Goal: Task Accomplishment & Management: Complete application form

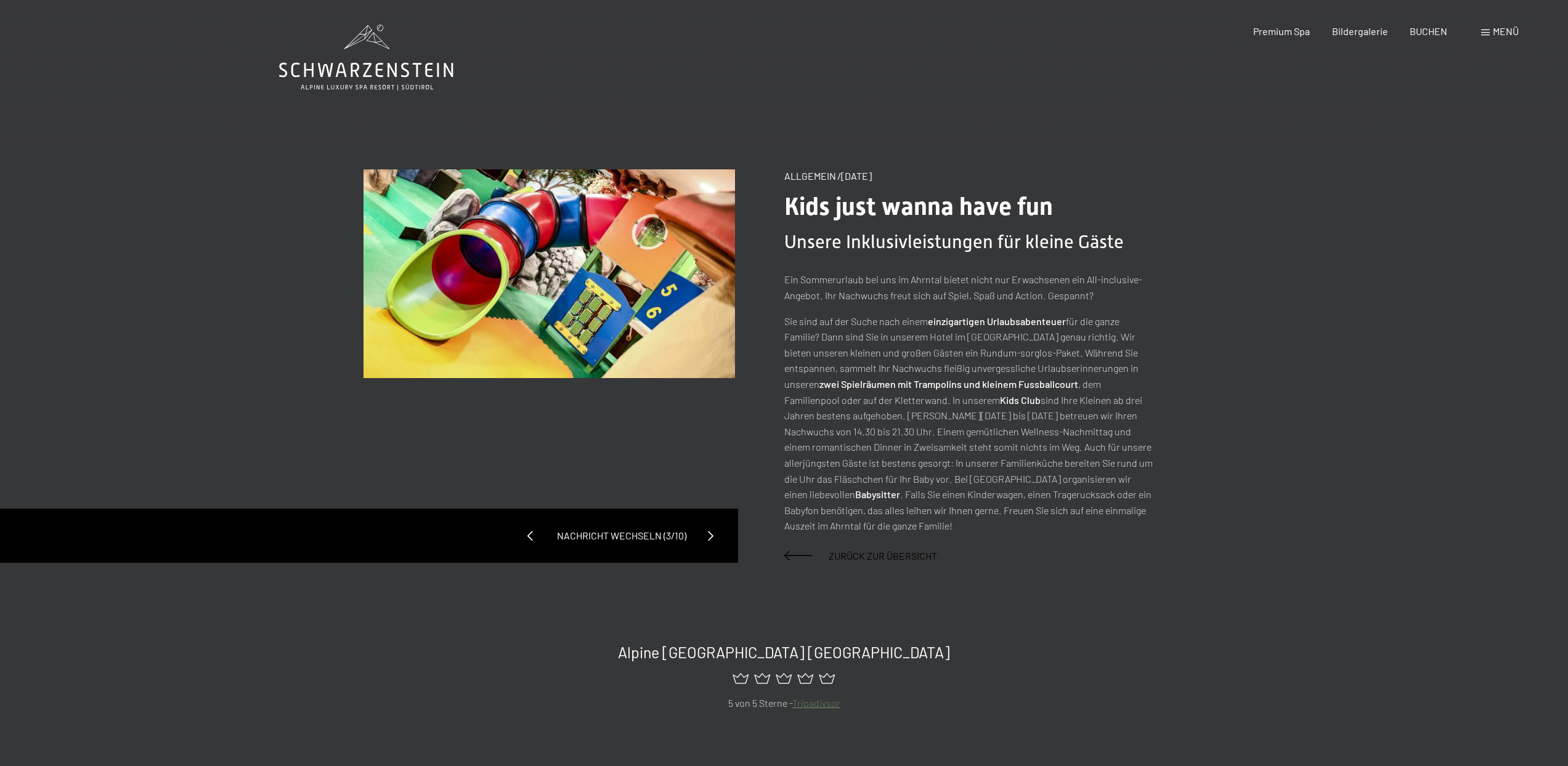
click at [531, 521] on span at bounding box center [531, 536] width 29 height 29
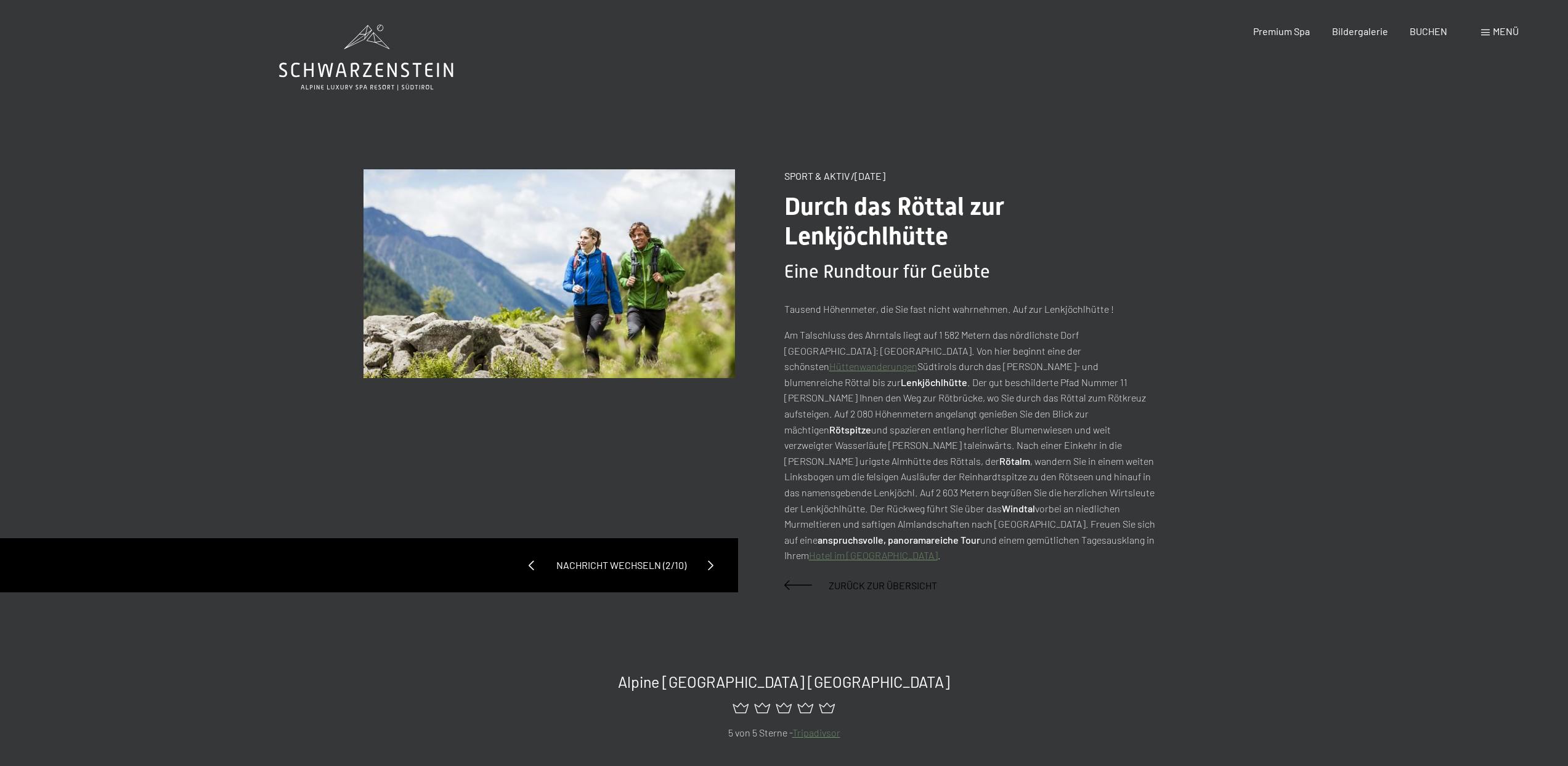
click at [338, 72] on icon at bounding box center [366, 70] width 174 height 15
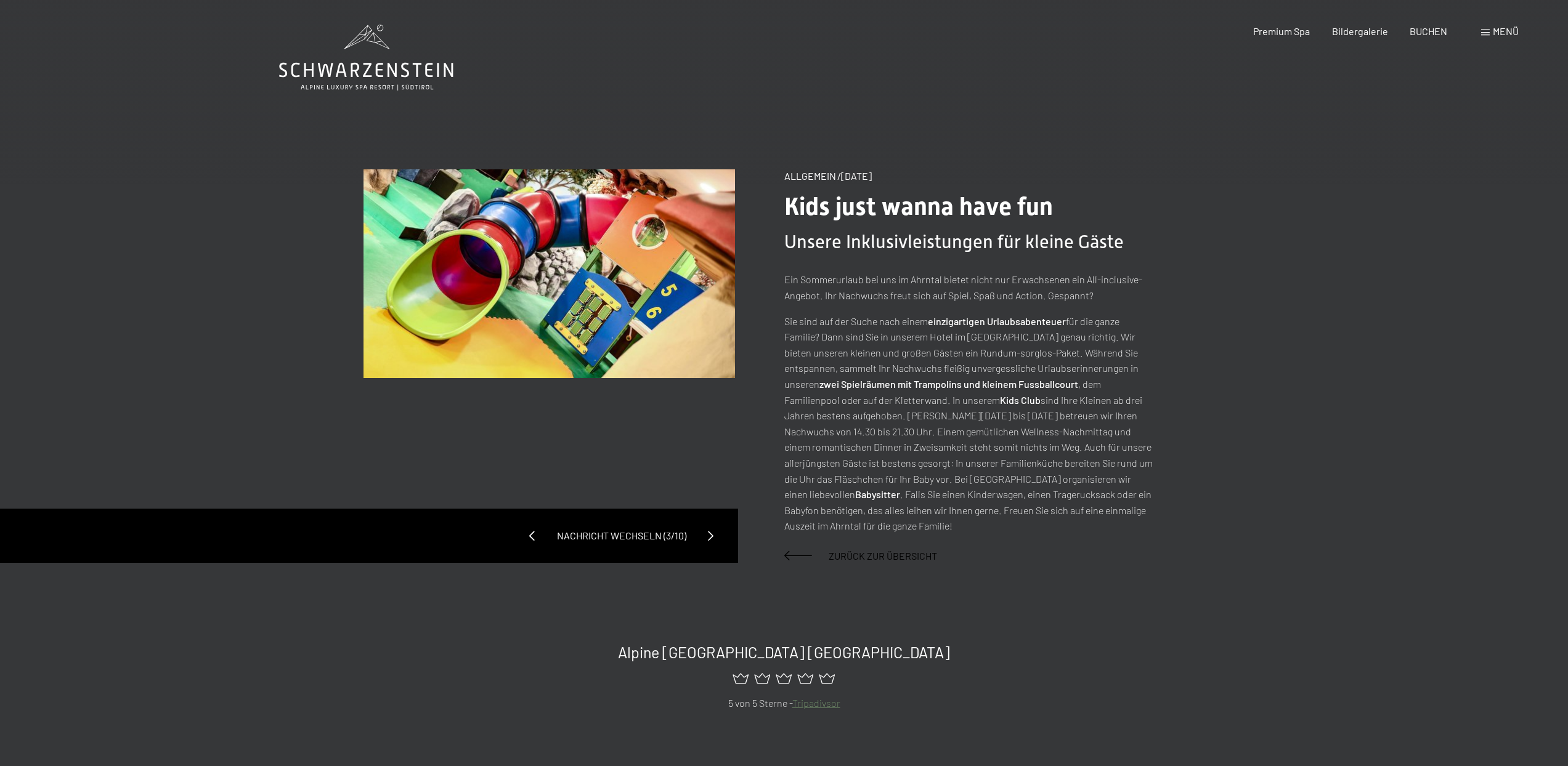
click at [415, 68] on icon at bounding box center [366, 57] width 174 height 66
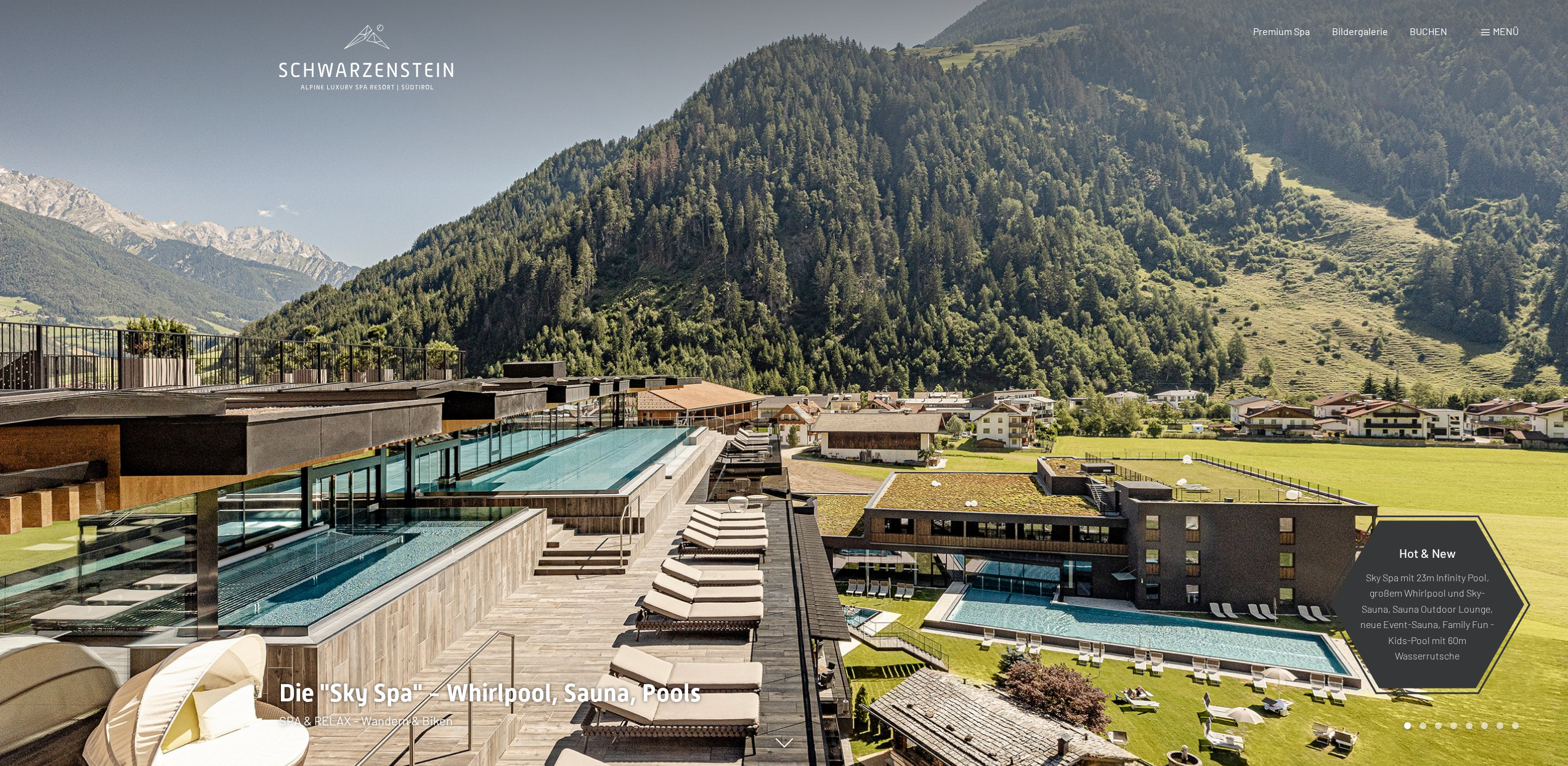
click at [1501, 33] on span "Menü" at bounding box center [1506, 31] width 26 height 12
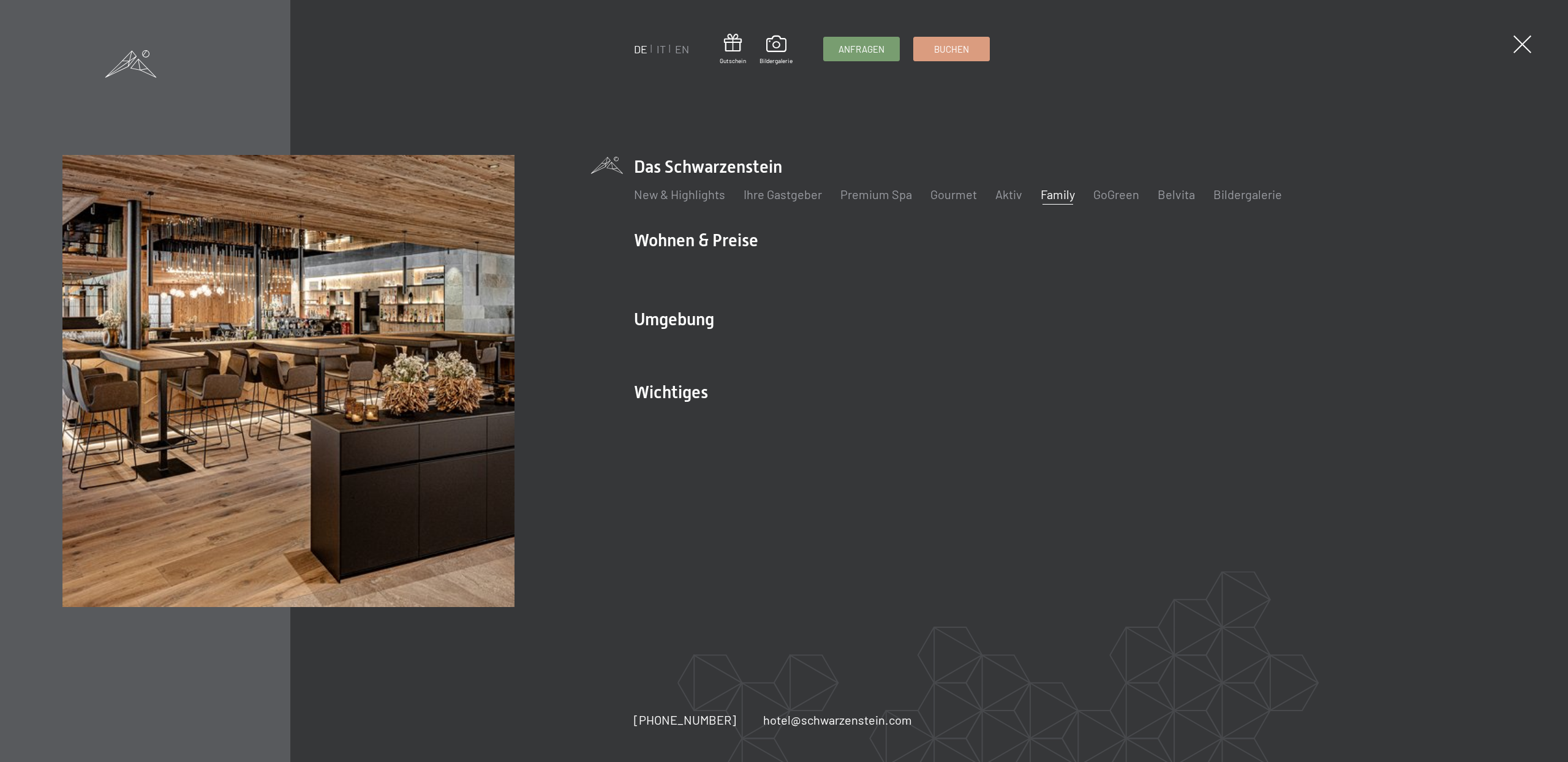
click at [1042, 195] on link "Family" at bounding box center [1058, 194] width 35 height 15
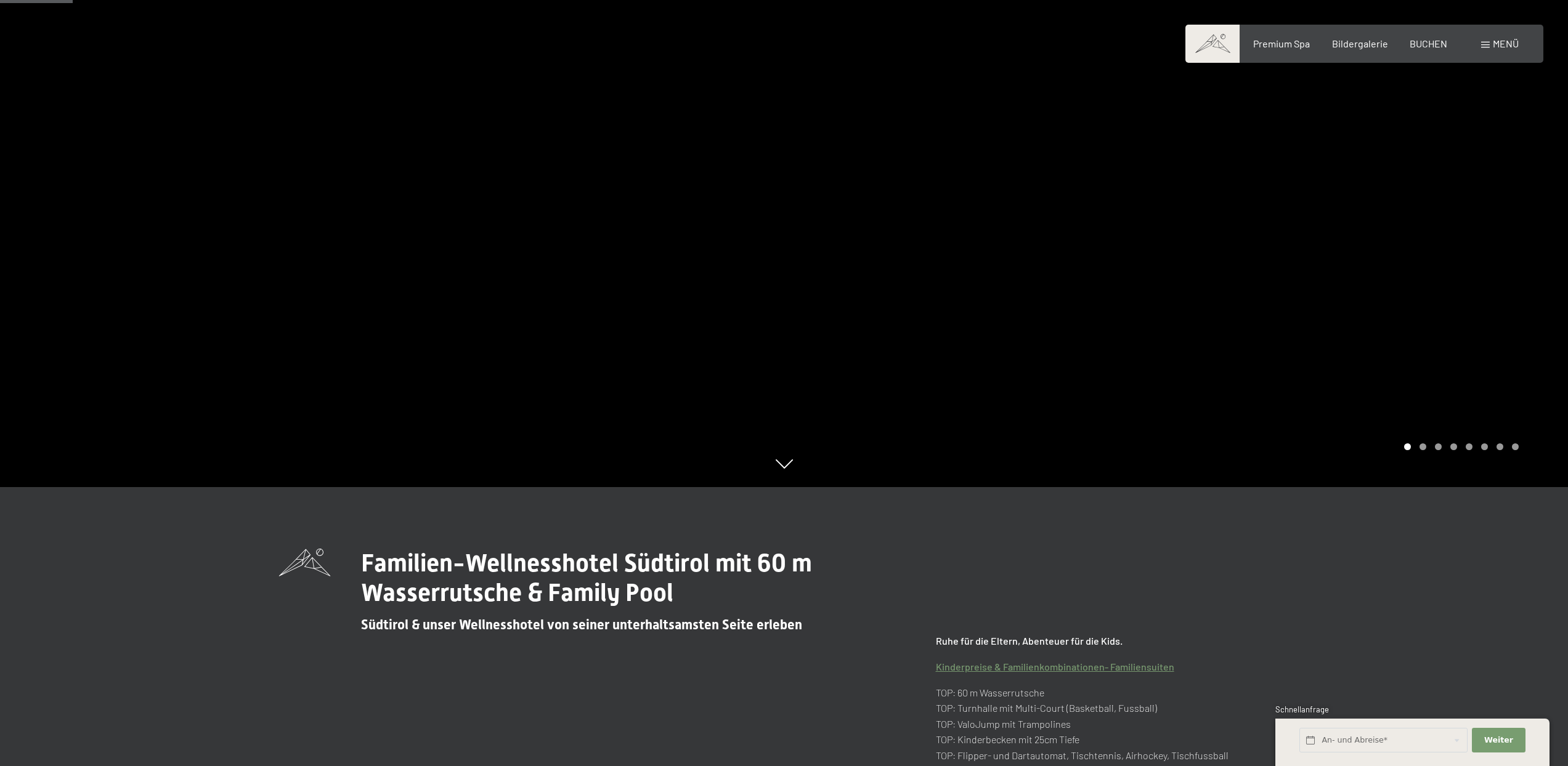
scroll to position [589, 0]
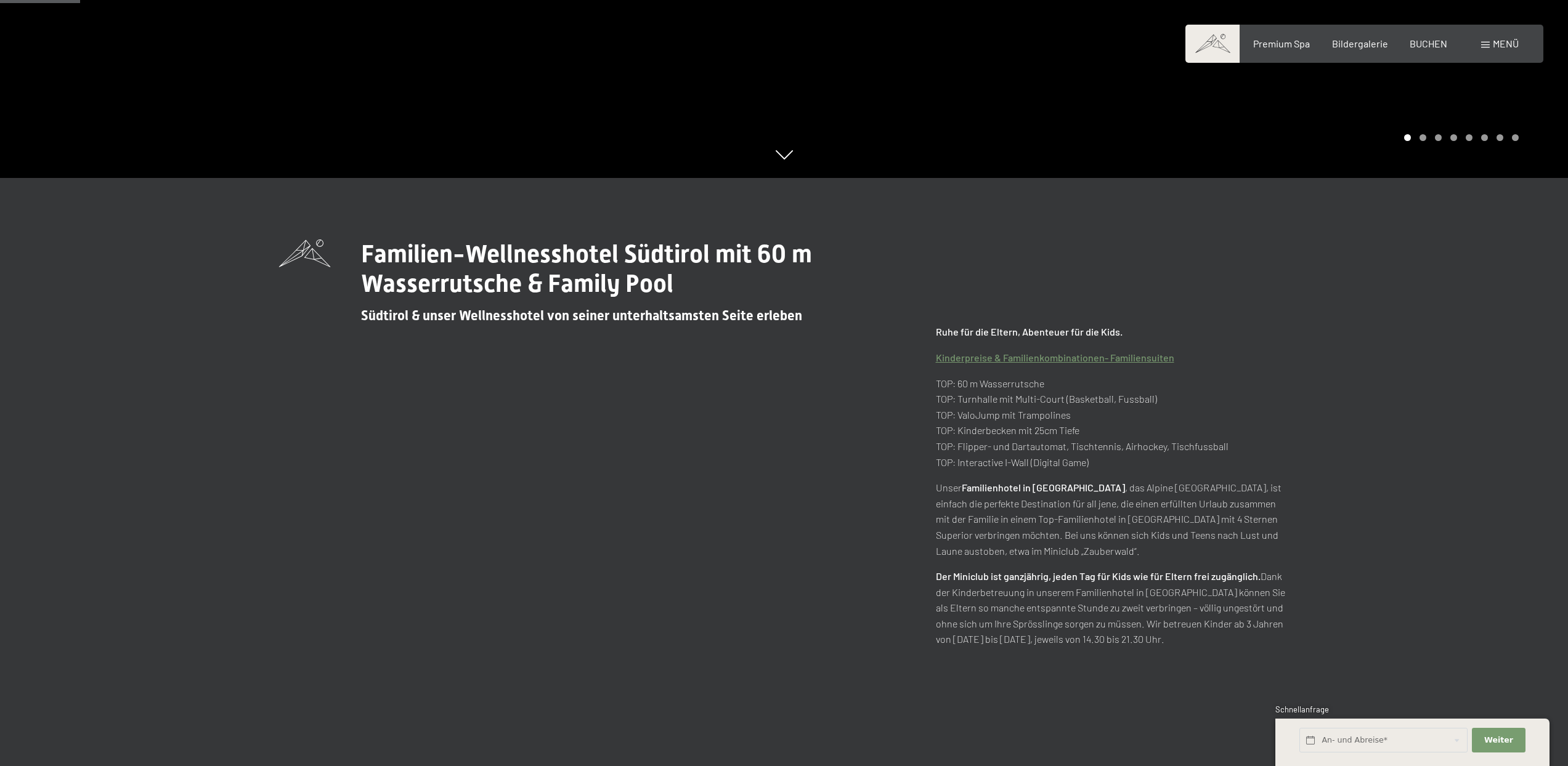
click at [1057, 358] on link "Kinderpreise & Familienkombinationen- Familiensuiten" at bounding box center [1055, 358] width 238 height 12
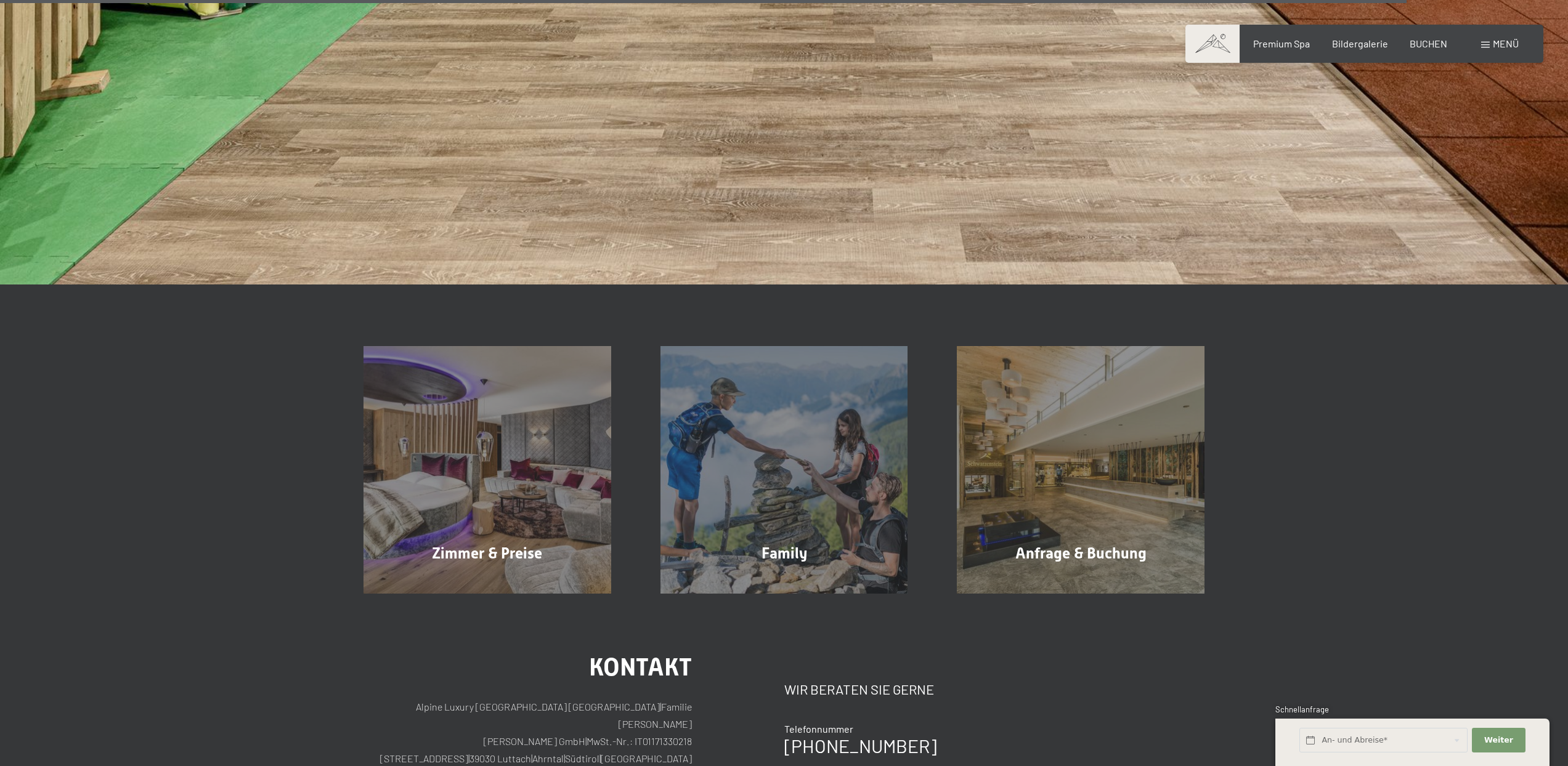
scroll to position [5105, 0]
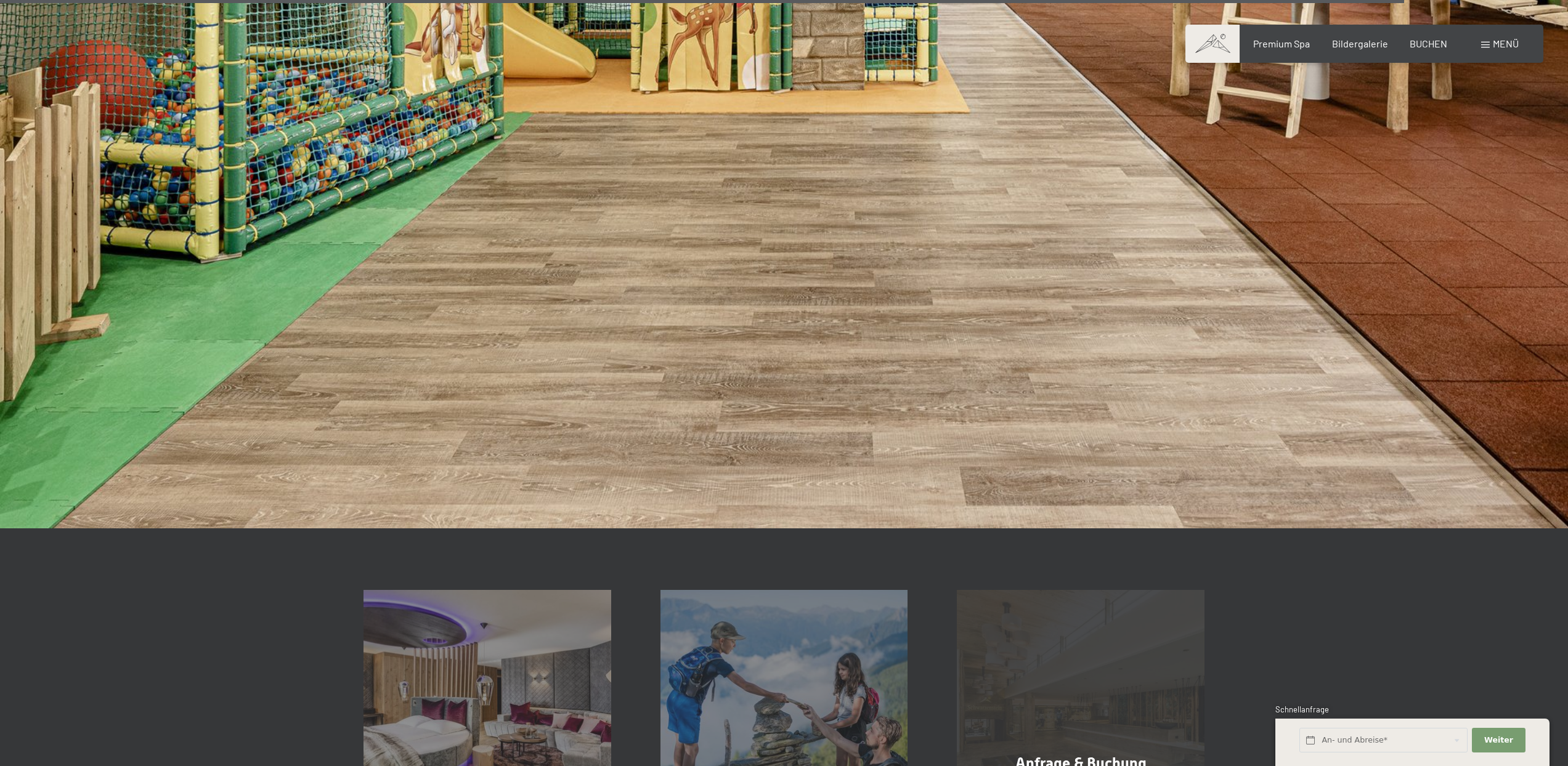
click at [1041, 665] on div "Anfrage & Buchung Mehr erfahren" at bounding box center [1081, 713] width 297 height 248
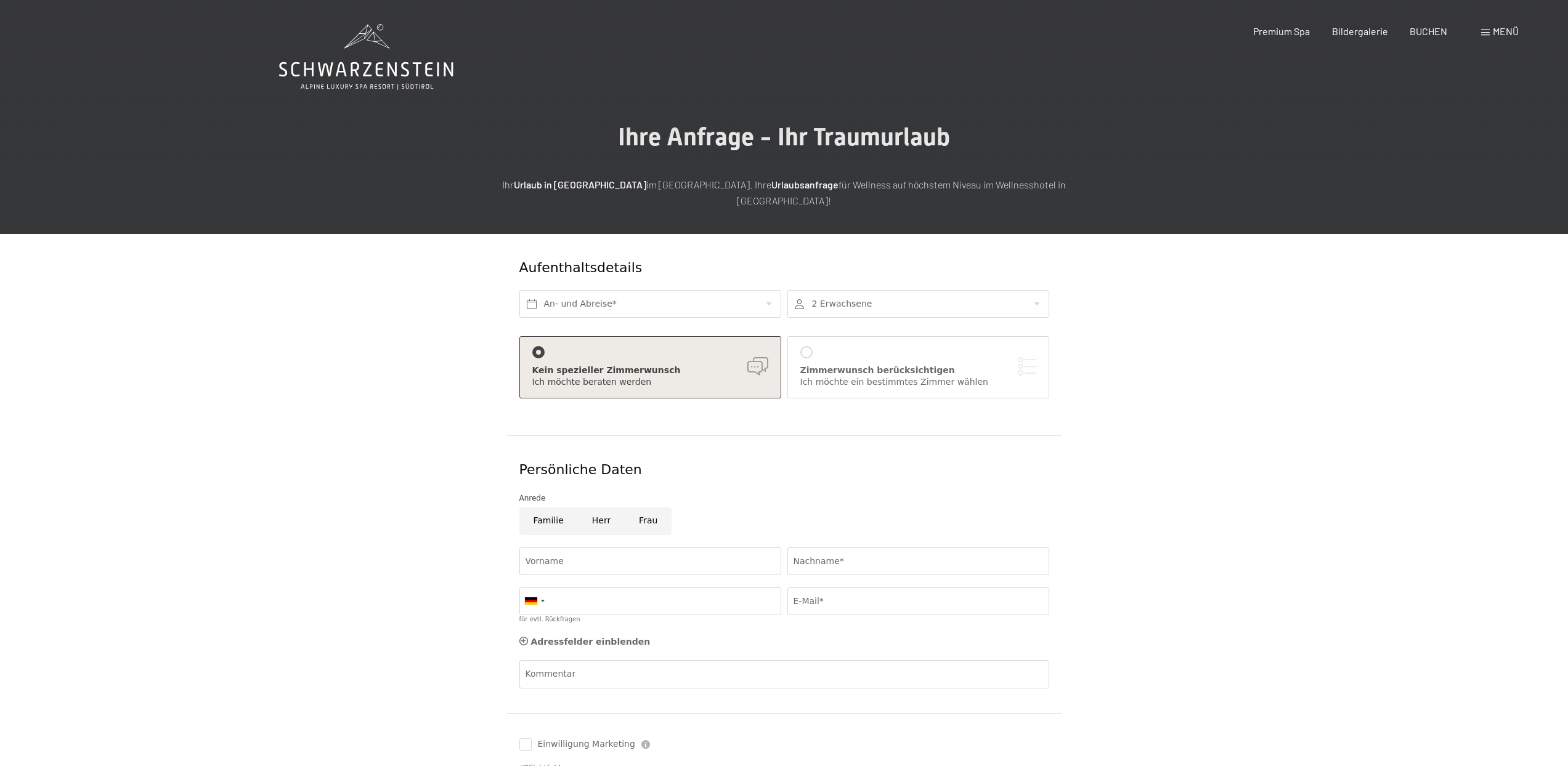
scroll to position [236, 0]
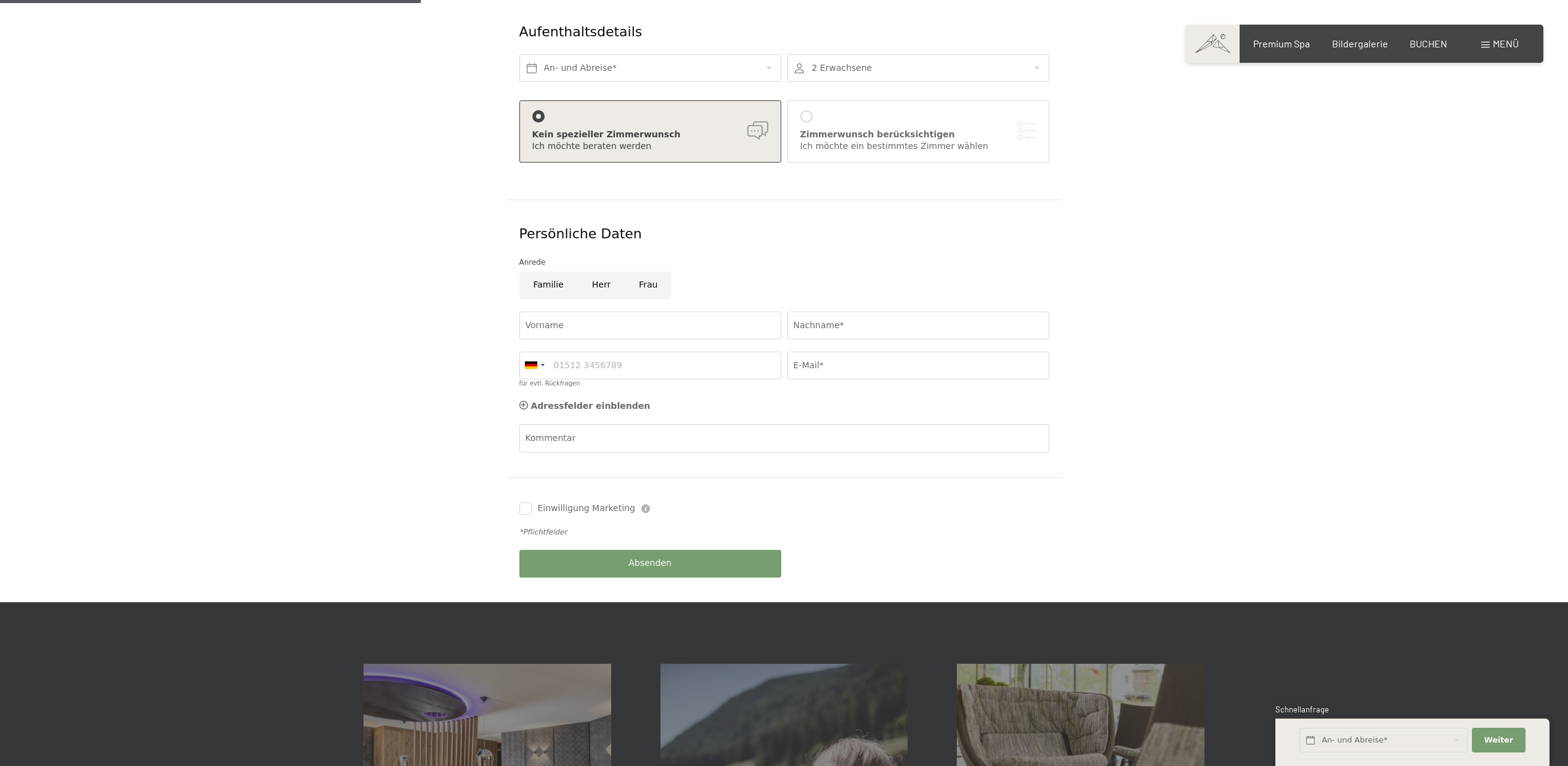
click at [644, 276] on input "Frau" at bounding box center [648, 286] width 47 height 28
radio input "true"
click at [616, 312] on input "Vorname" at bounding box center [650, 326] width 262 height 28
type input "Tabea"
type input "l"
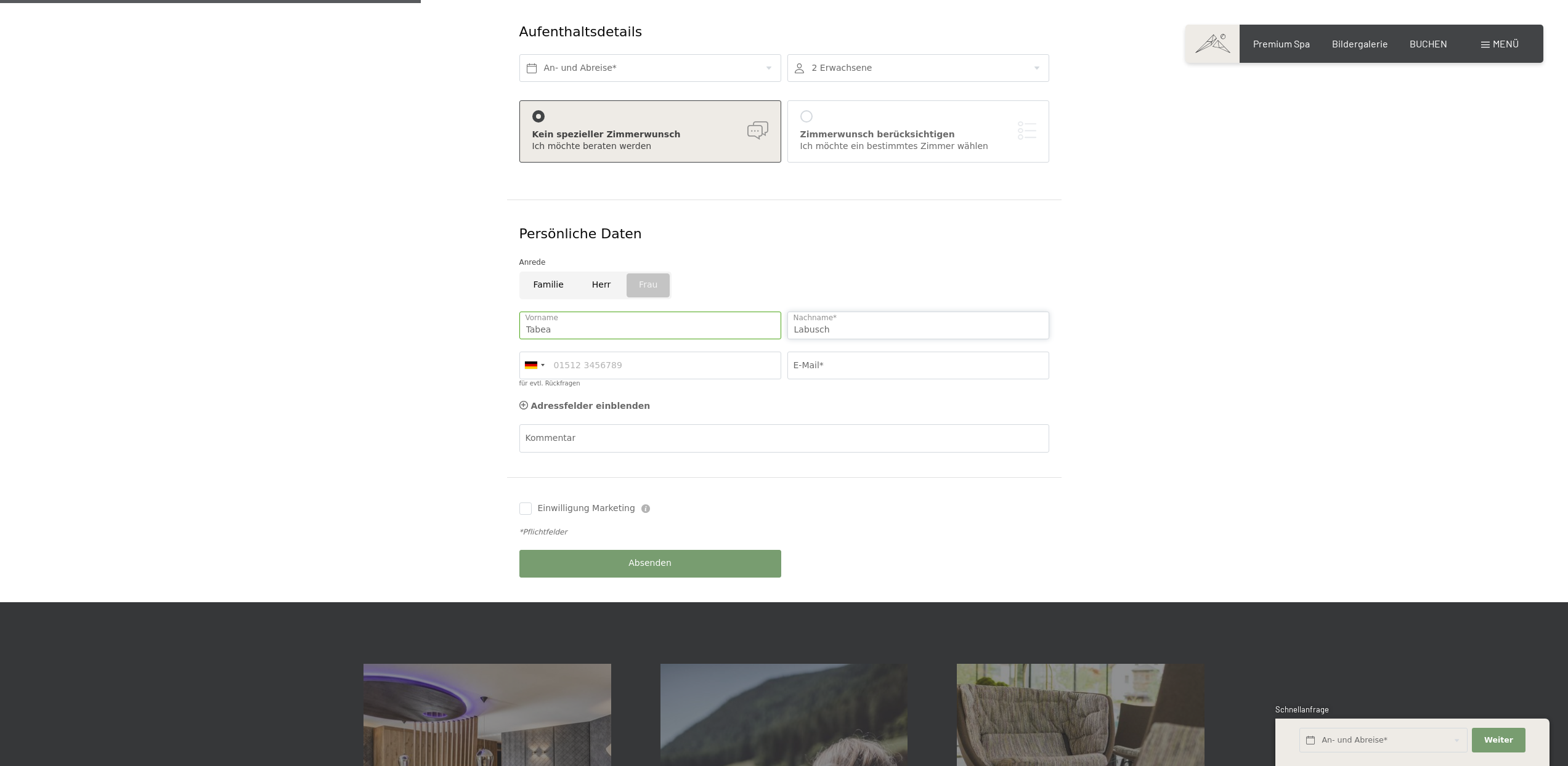
type input "Labusch"
click at [852, 58] on div at bounding box center [919, 68] width 262 height 28
click at [1021, 135] on div at bounding box center [1029, 143] width 15 height 15
type input "1"
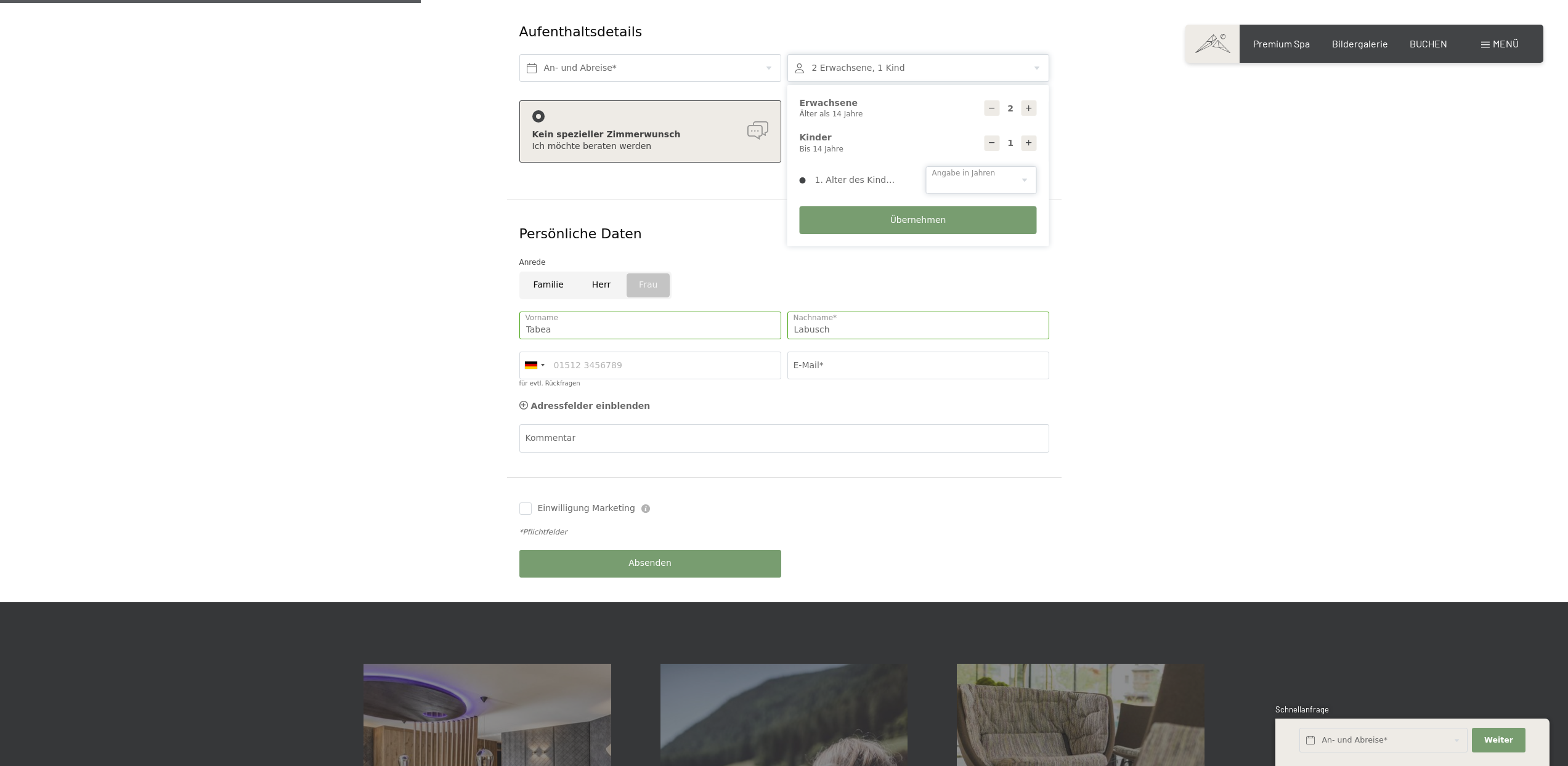
click at [973, 166] on select "0 1 2 3 4 5 6 7 8 9 10 11 12 13 14" at bounding box center [981, 180] width 111 height 28
select select "1"
click at [926, 166] on select "0 1 2 3 4 5 6 7 8 9 10 11 12 13 14" at bounding box center [981, 180] width 111 height 28
click at [884, 206] on button "Übernehmen" at bounding box center [918, 220] width 237 height 28
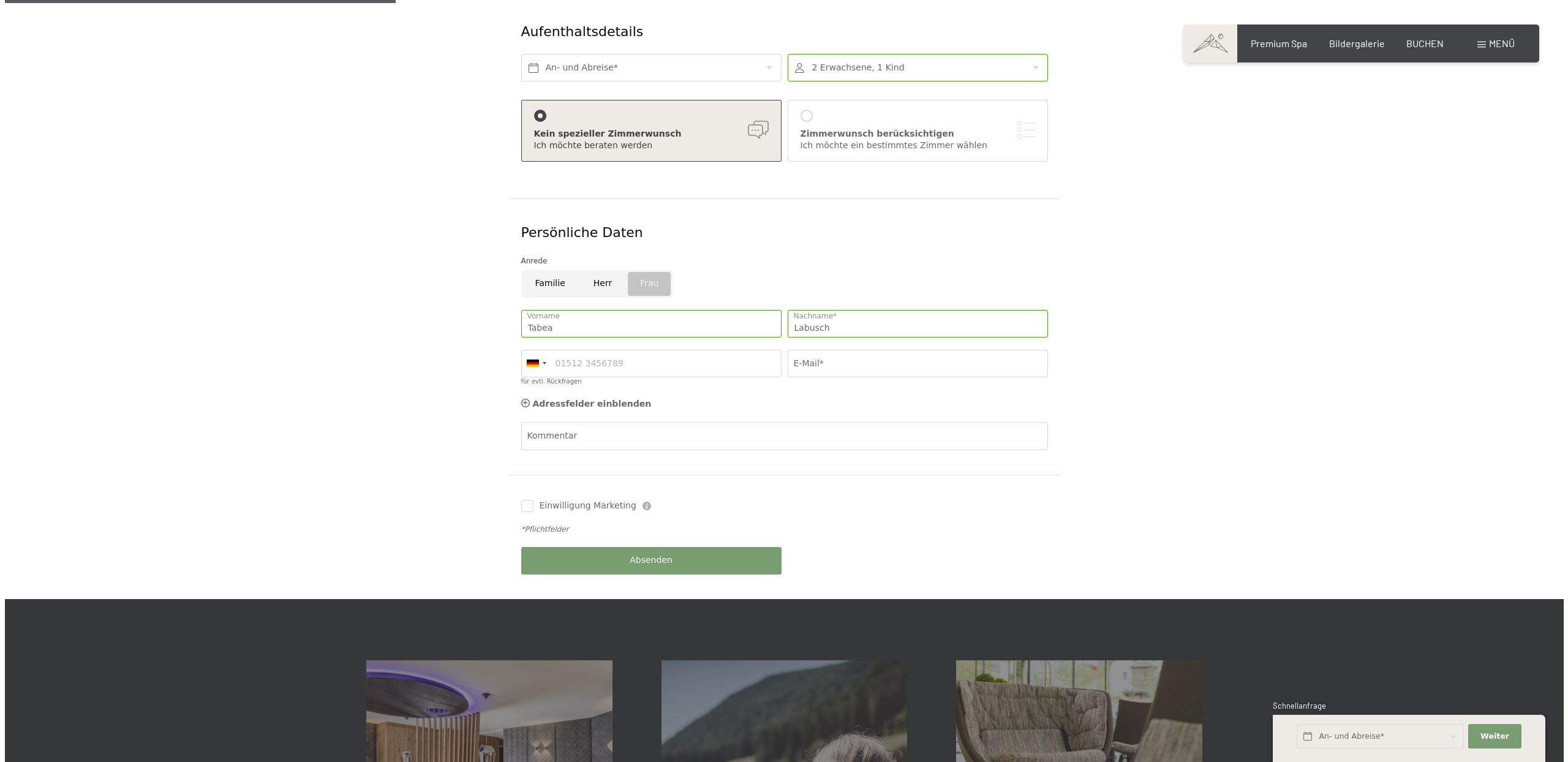
scroll to position [214, 0]
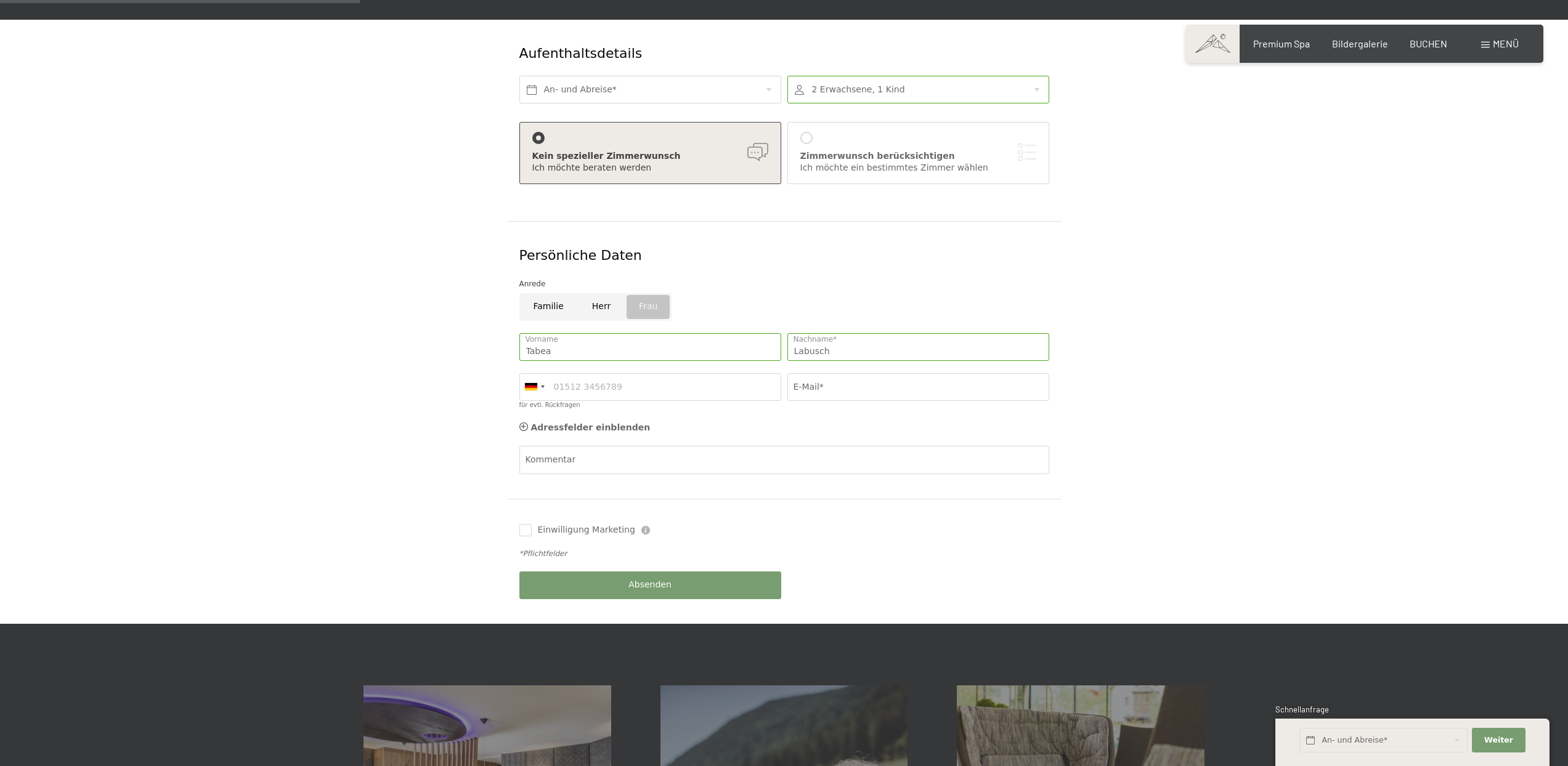
click at [829, 132] on div "Zimmerwunsch berücksichtigen Ich möchte ein bestimmtes Zimmer wählen" at bounding box center [919, 153] width 236 height 43
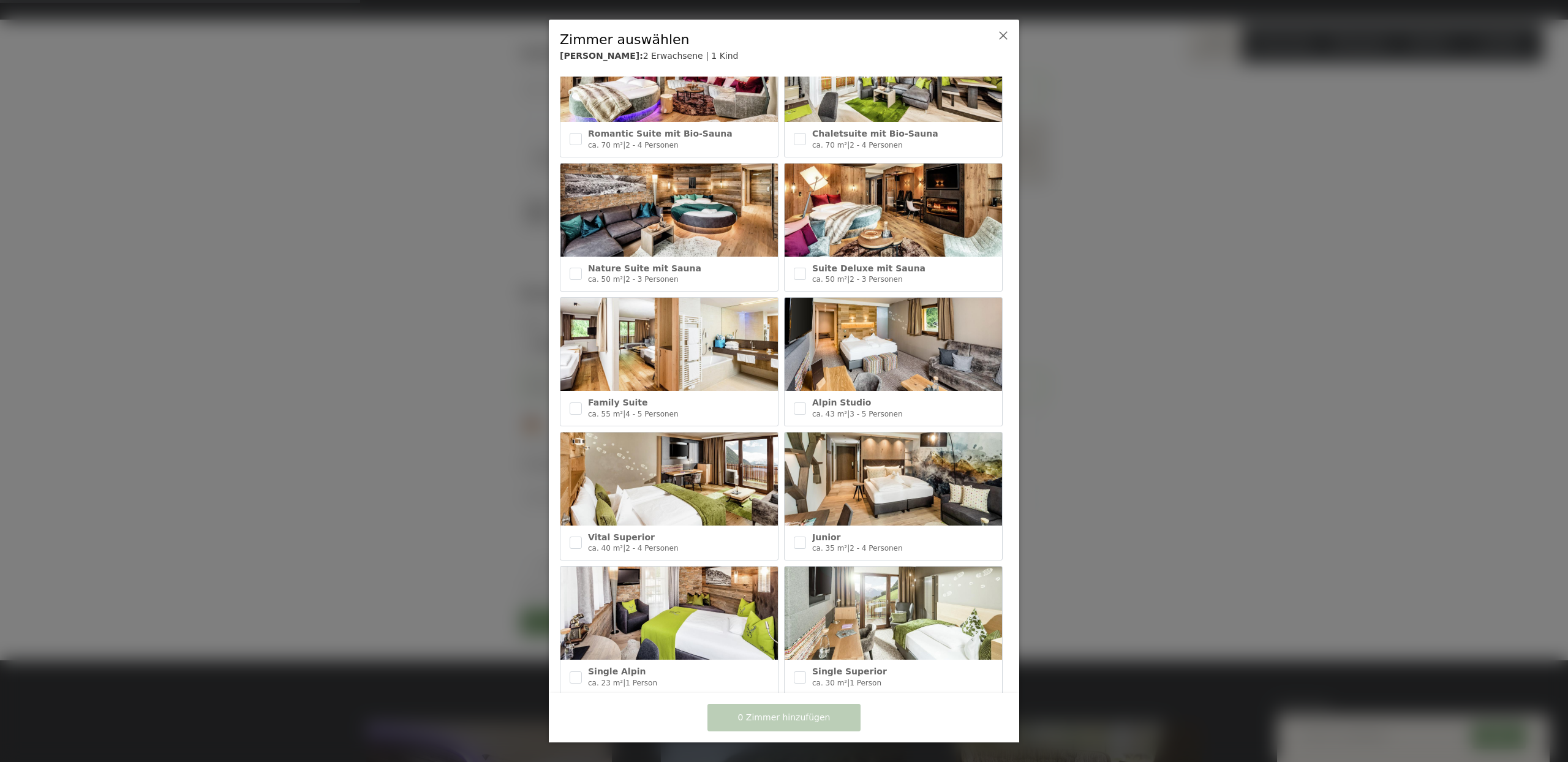
scroll to position [347, 0]
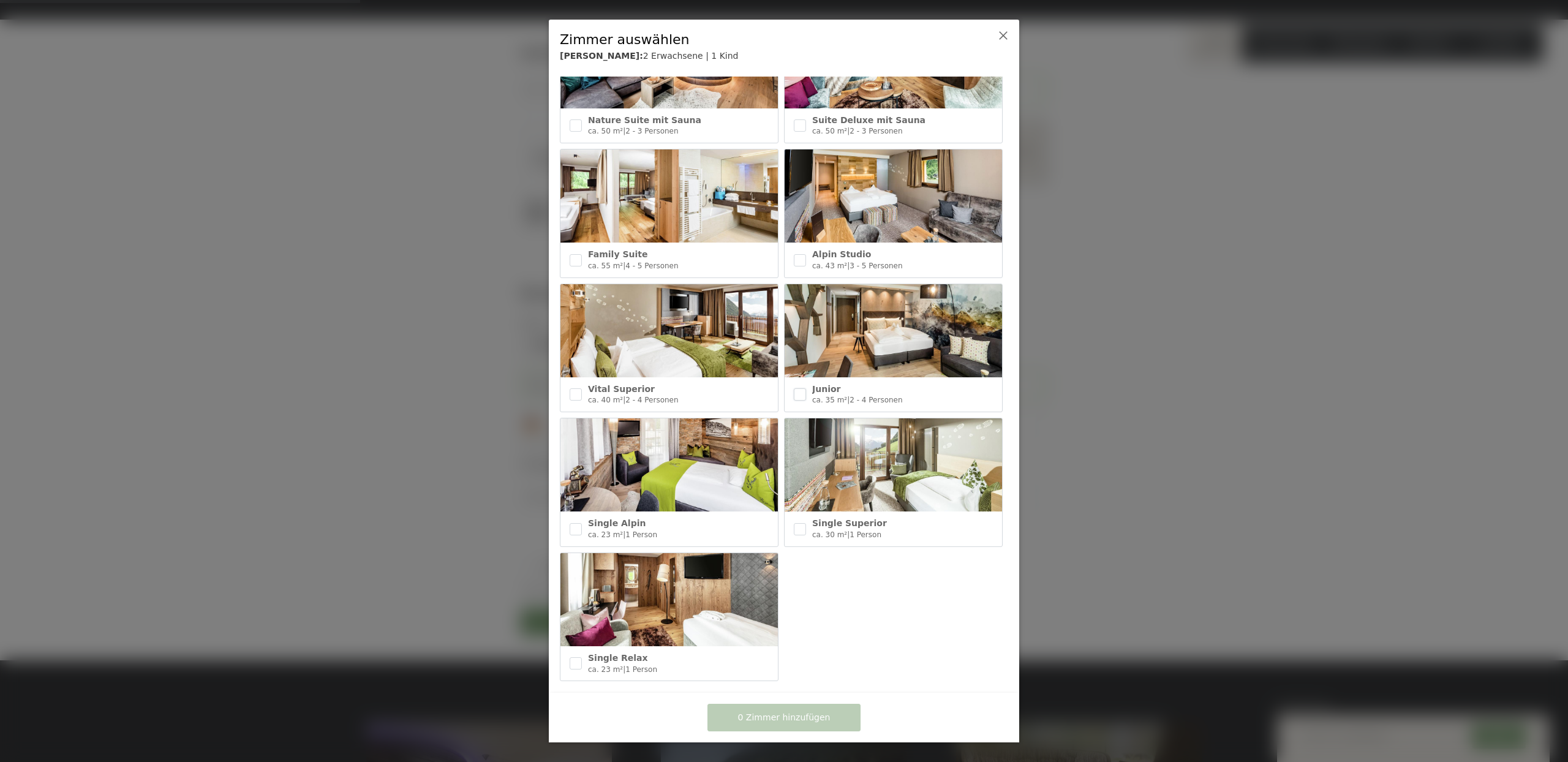
click at [800, 388] on input "checkbox" at bounding box center [800, 394] width 12 height 12
checkbox input "true"
click at [571, 388] on input "checkbox" at bounding box center [575, 394] width 12 height 12
checkbox input "true"
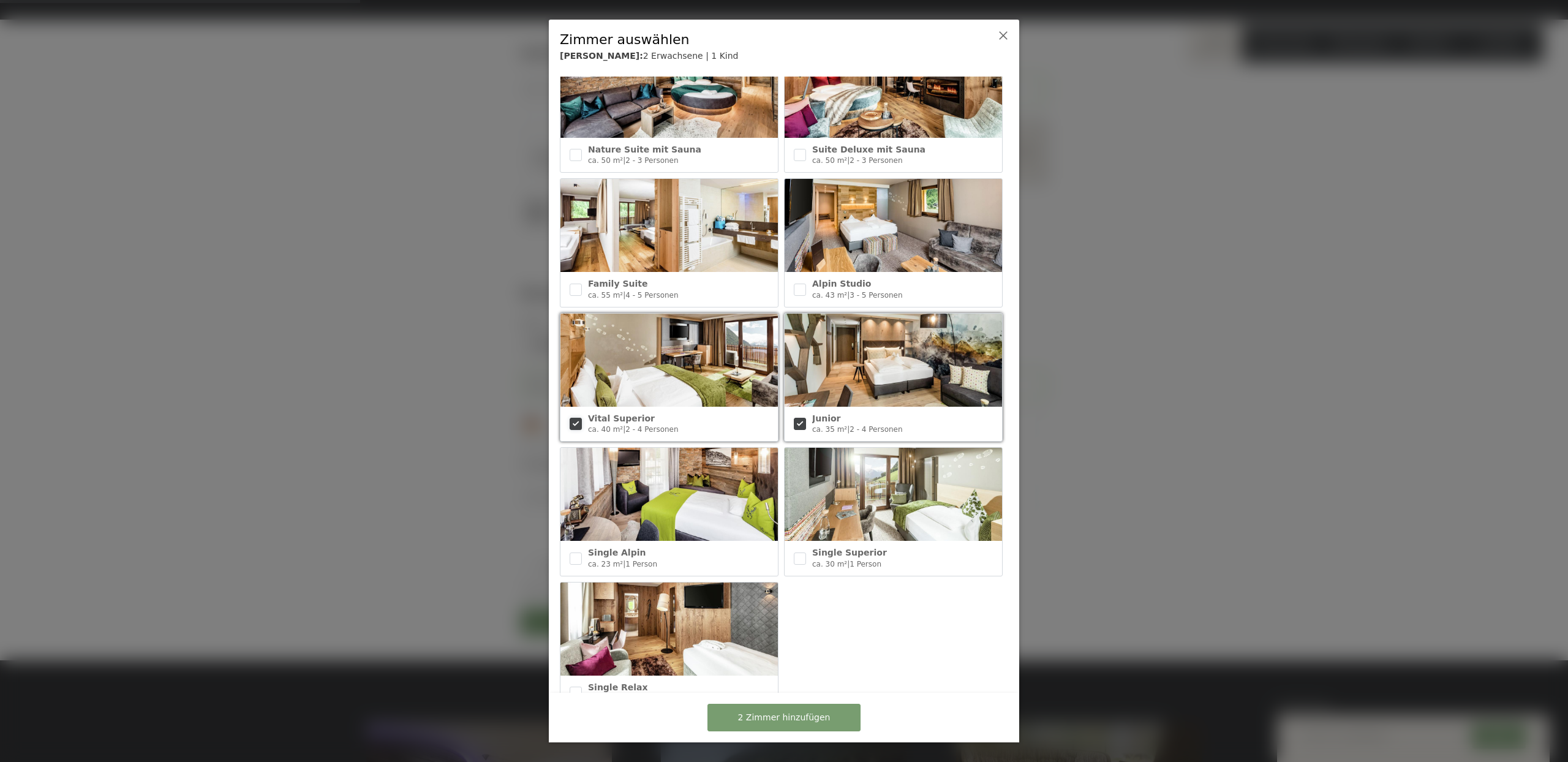
scroll to position [317, 0]
click at [590, 279] on span "Family Suite" at bounding box center [618, 284] width 60 height 10
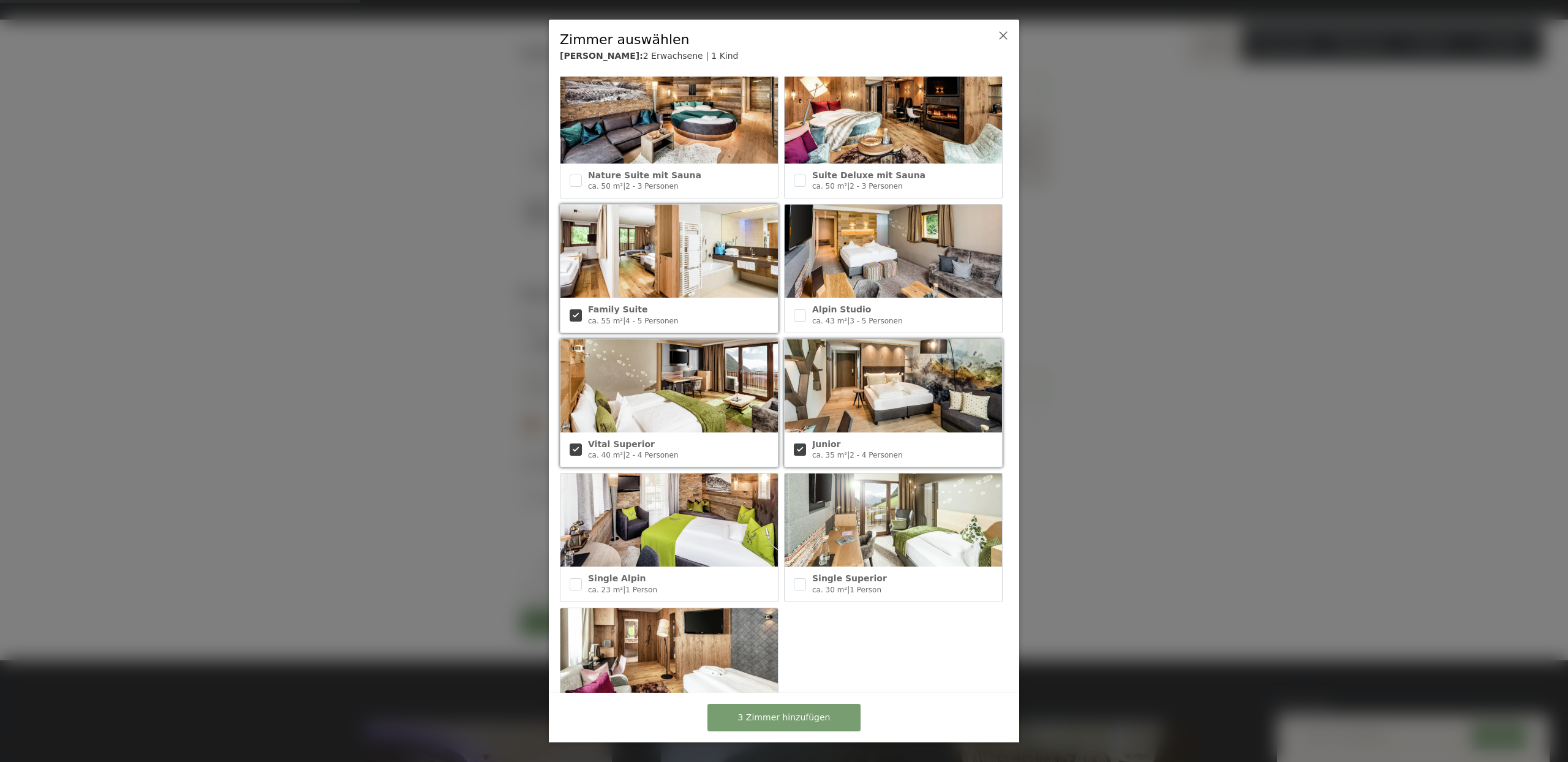
scroll to position [228, 0]
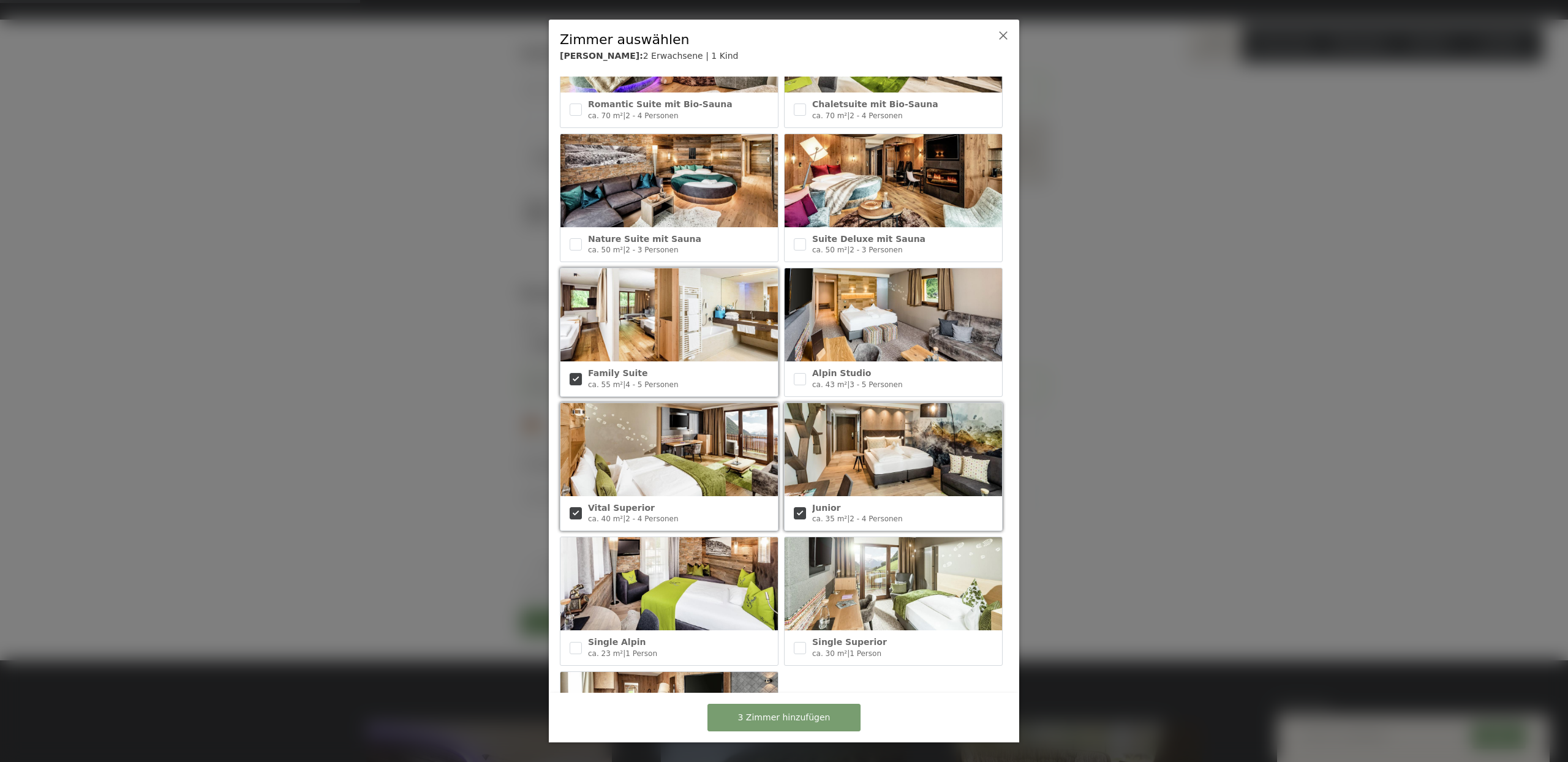
click at [577, 373] on input "checkbox" at bounding box center [575, 379] width 12 height 12
click at [579, 373] on input "checkbox" at bounding box center [575, 379] width 12 height 12
click at [579, 373] on input "checkbox" at bounding box center [575, 379] width 12 height 12
checkbox input "false"
click at [794, 373] on input "checkbox" at bounding box center [800, 379] width 12 height 12
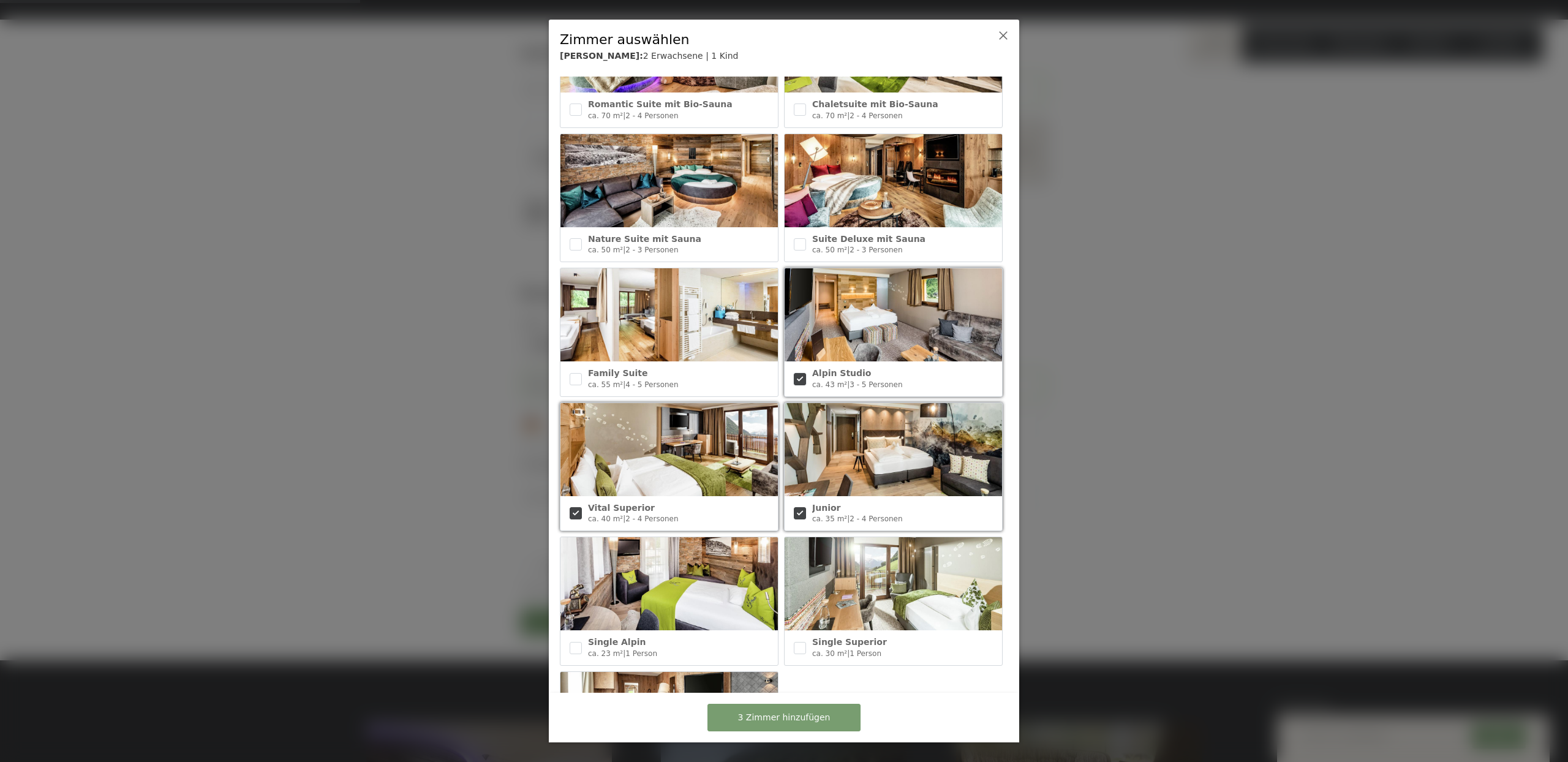
click at [794, 373] on input "checkbox" at bounding box center [800, 379] width 12 height 12
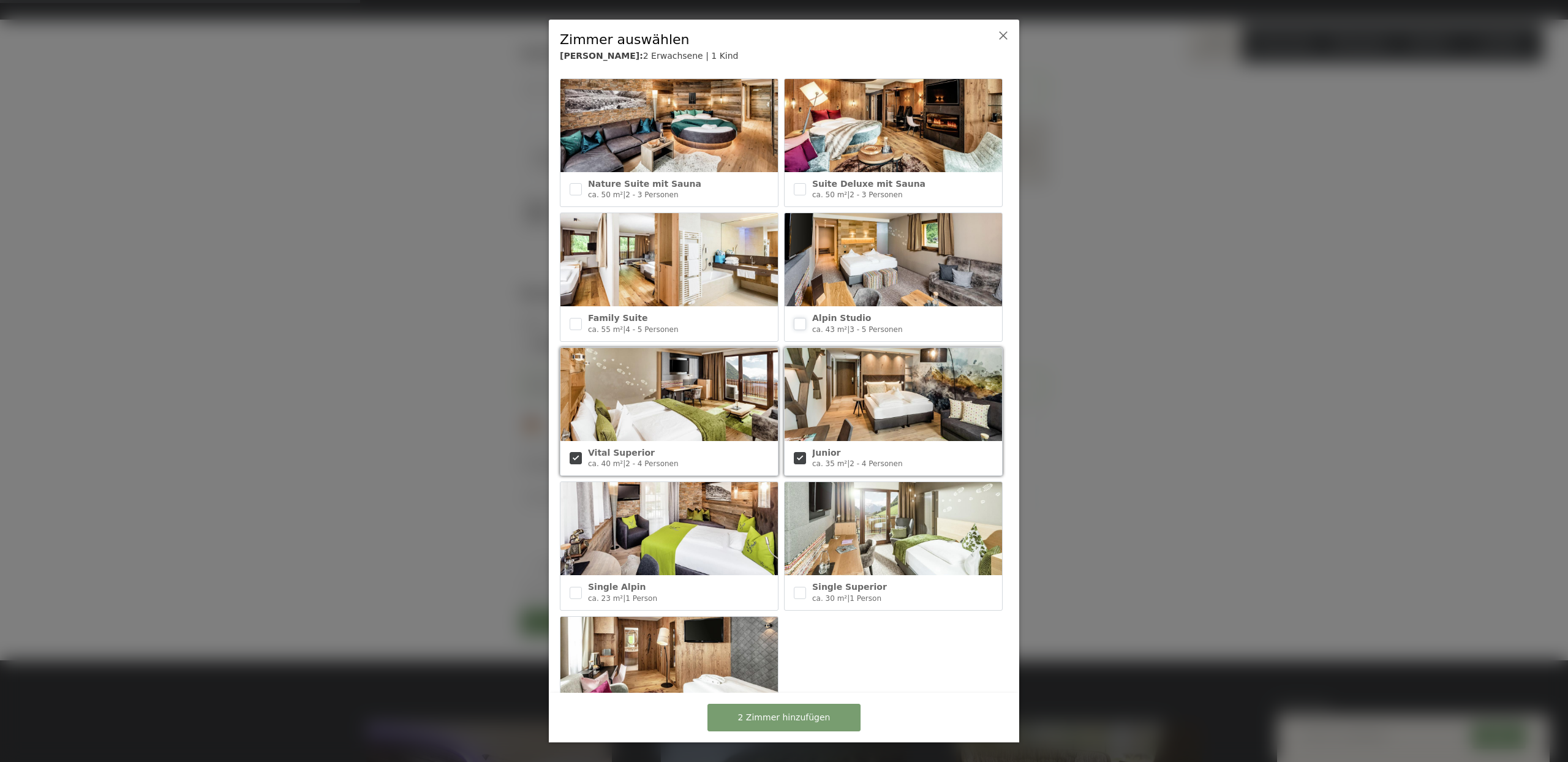
scroll to position [101, 0]
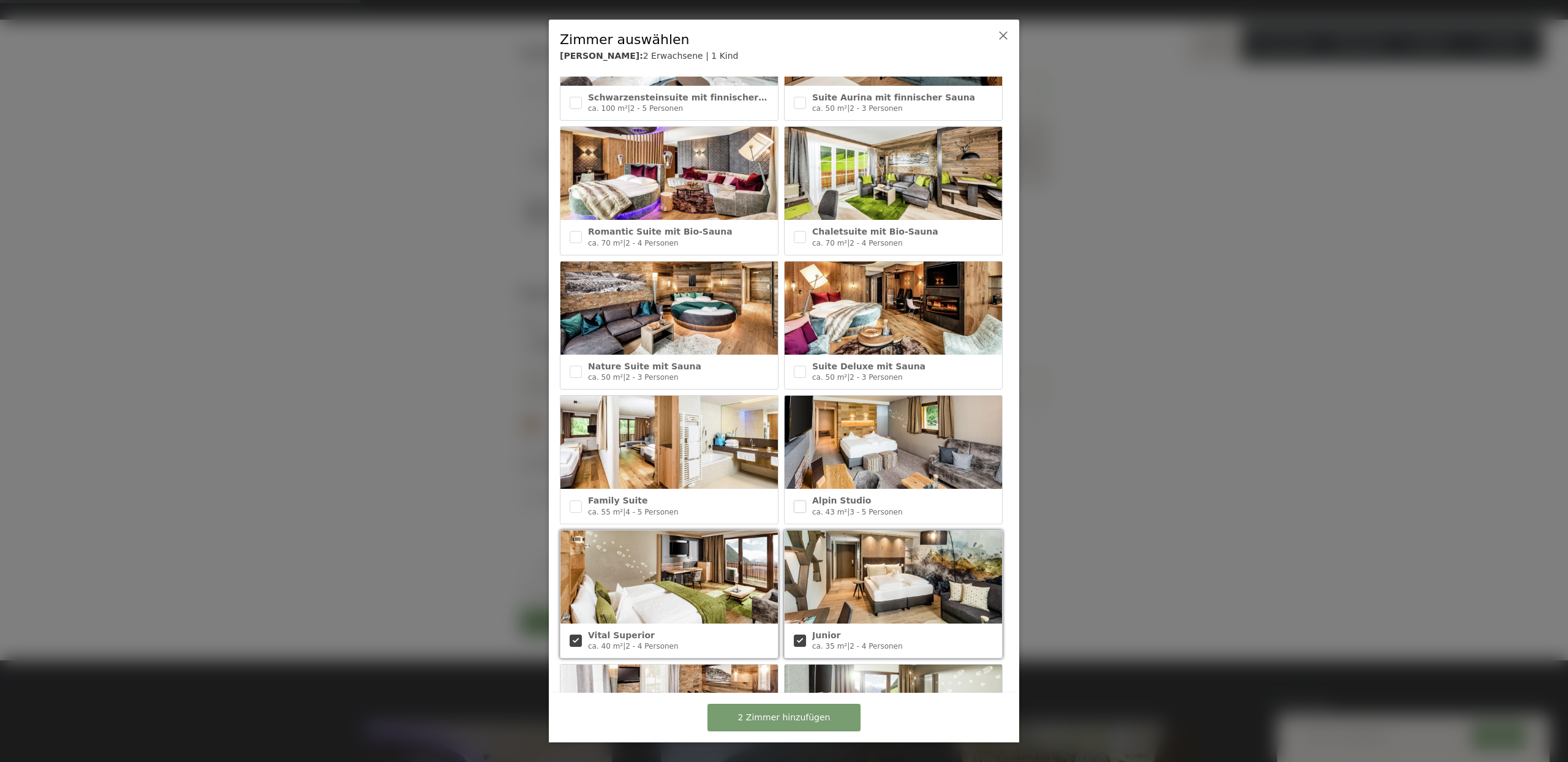
click at [795, 500] on input "checkbox" at bounding box center [800, 506] width 12 height 12
checkbox input "true"
click at [794, 368] on input "checkbox" at bounding box center [800, 372] width 12 height 12
click at [796, 361] on div at bounding box center [800, 372] width 12 height 22
checkbox input "false"
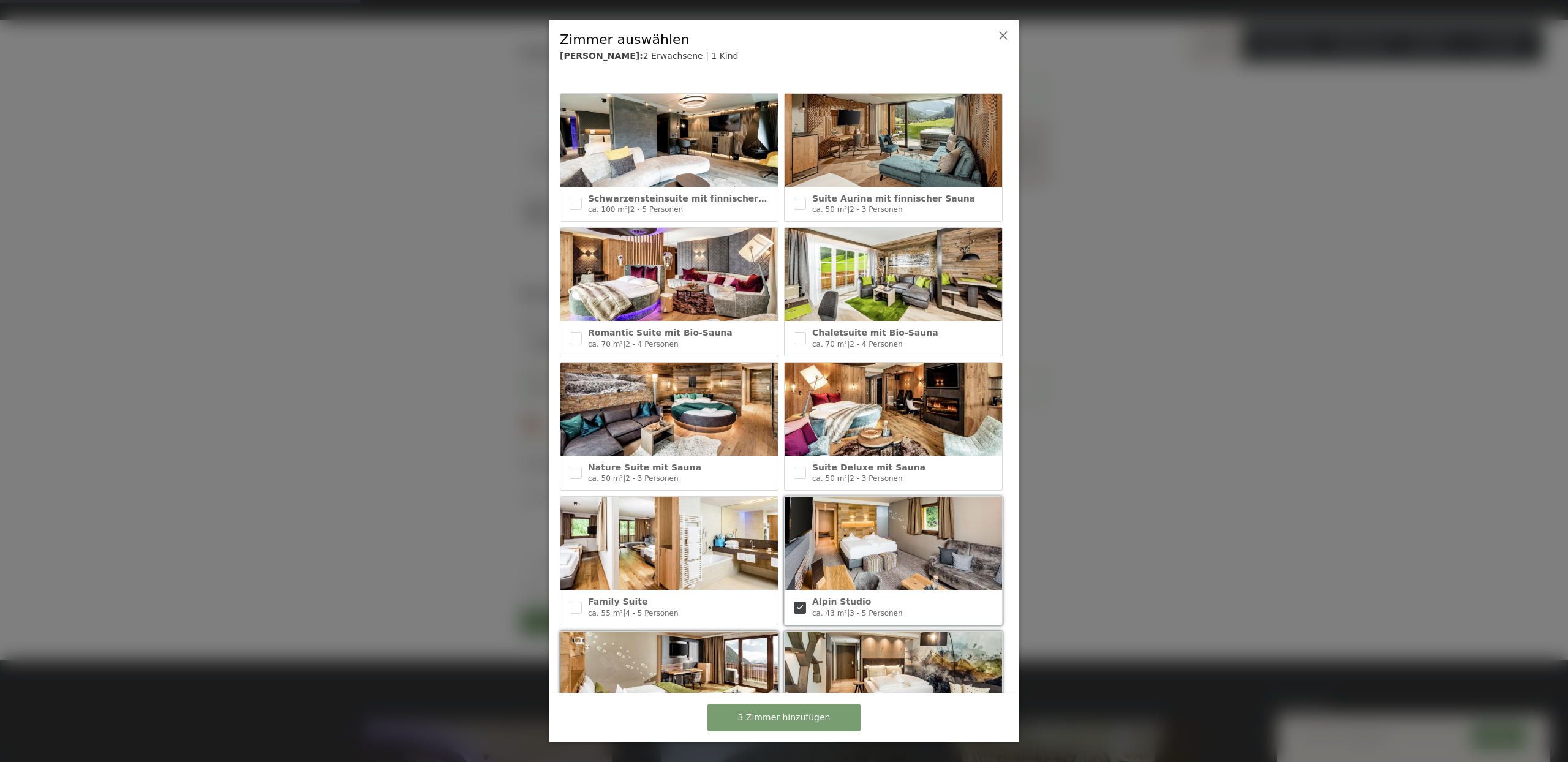
scroll to position [205, 0]
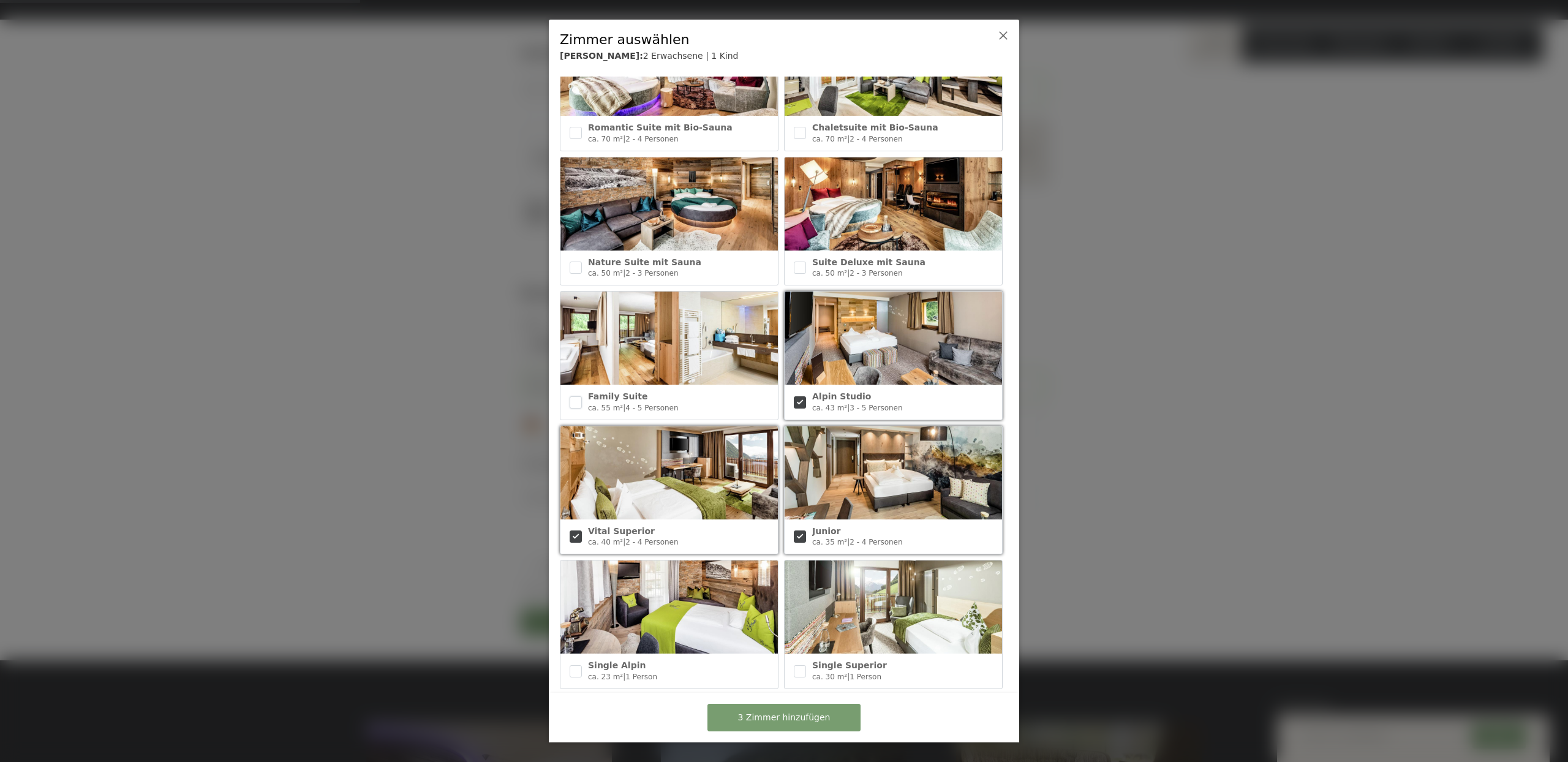
click at [576, 396] on input "checkbox" at bounding box center [575, 402] width 12 height 12
checkbox input "true"
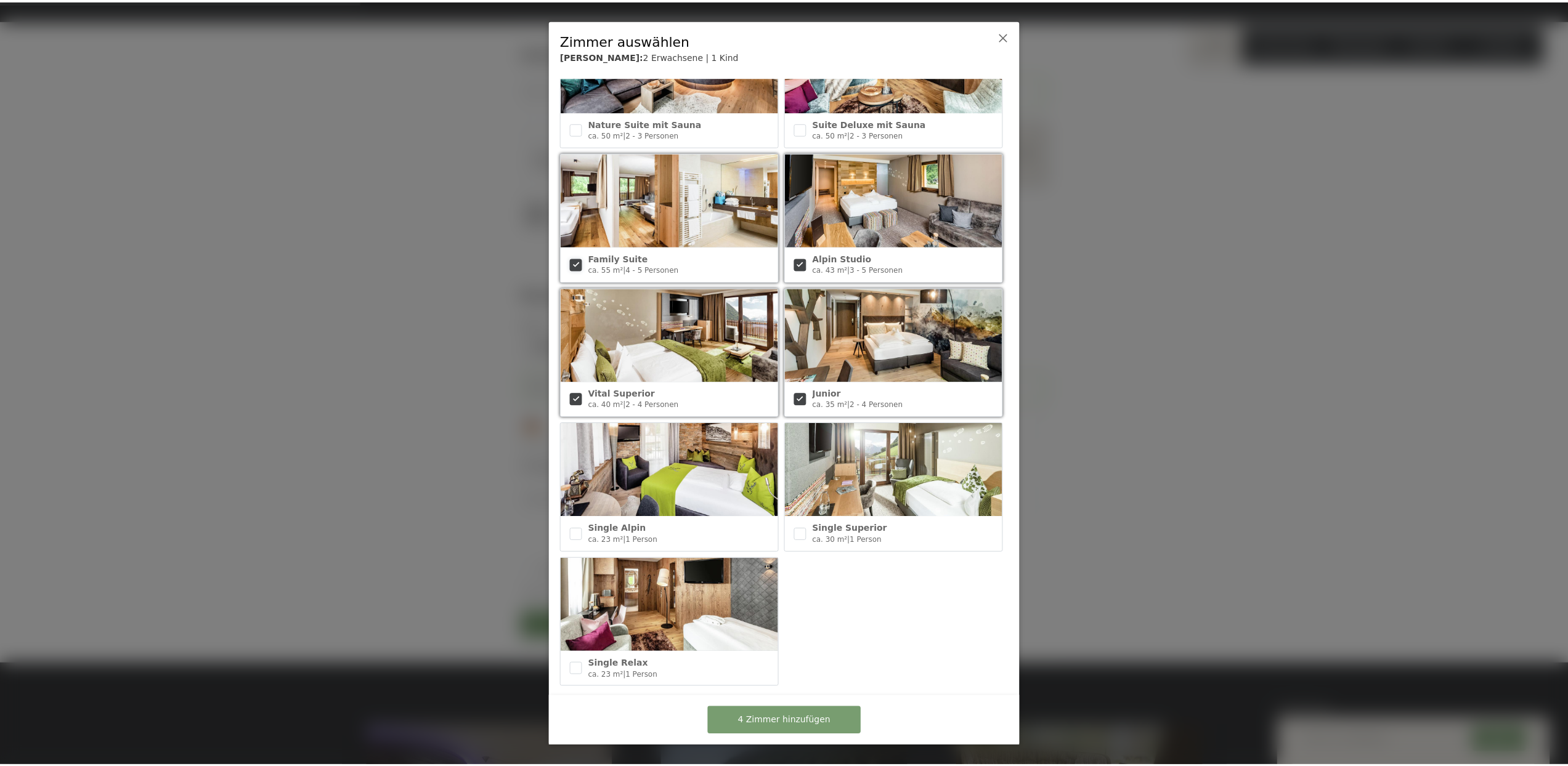
scroll to position [349, 0]
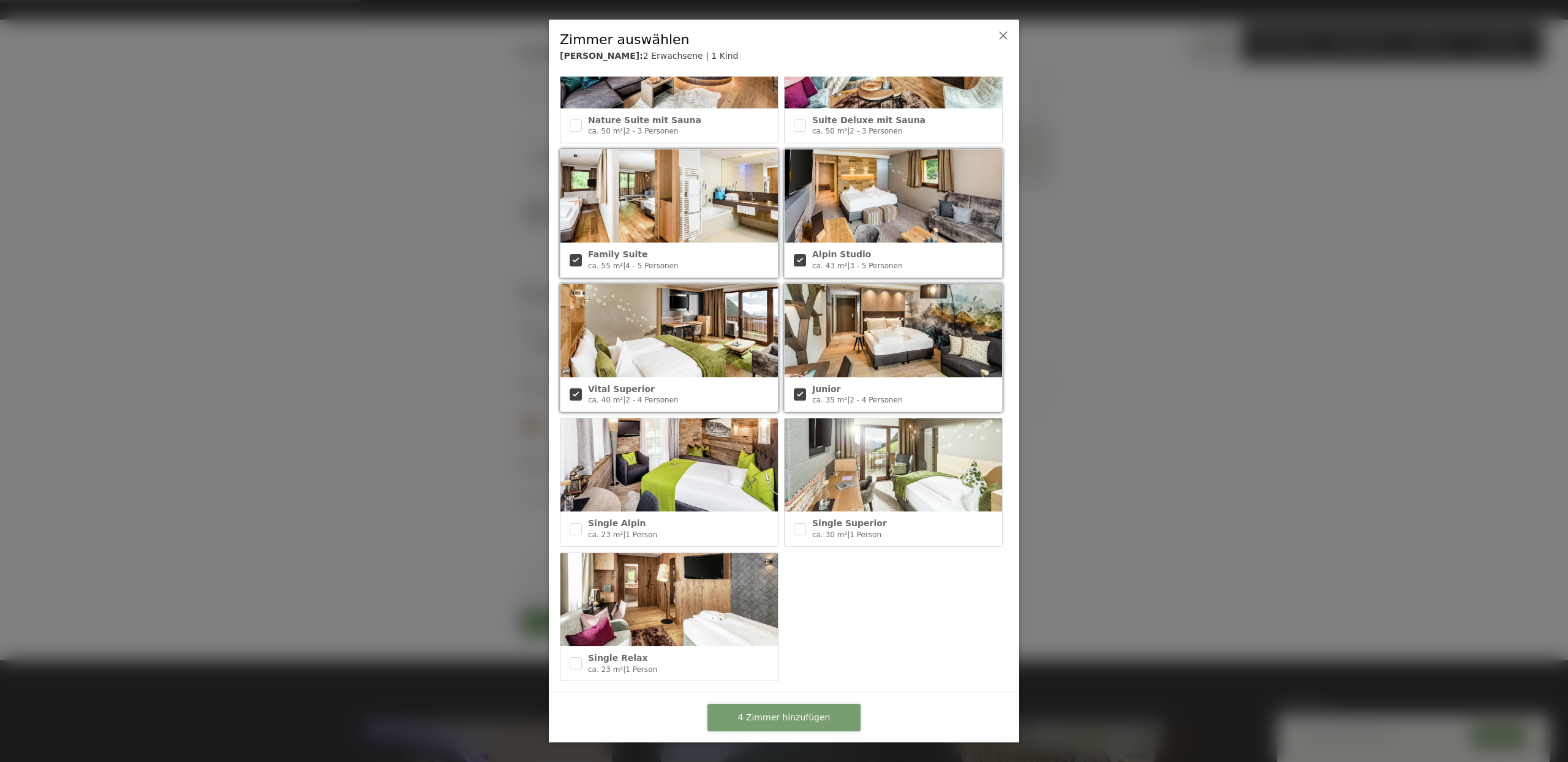
click at [784, 722] on span "4 Zimmer hinzufügen" at bounding box center [784, 718] width 92 height 12
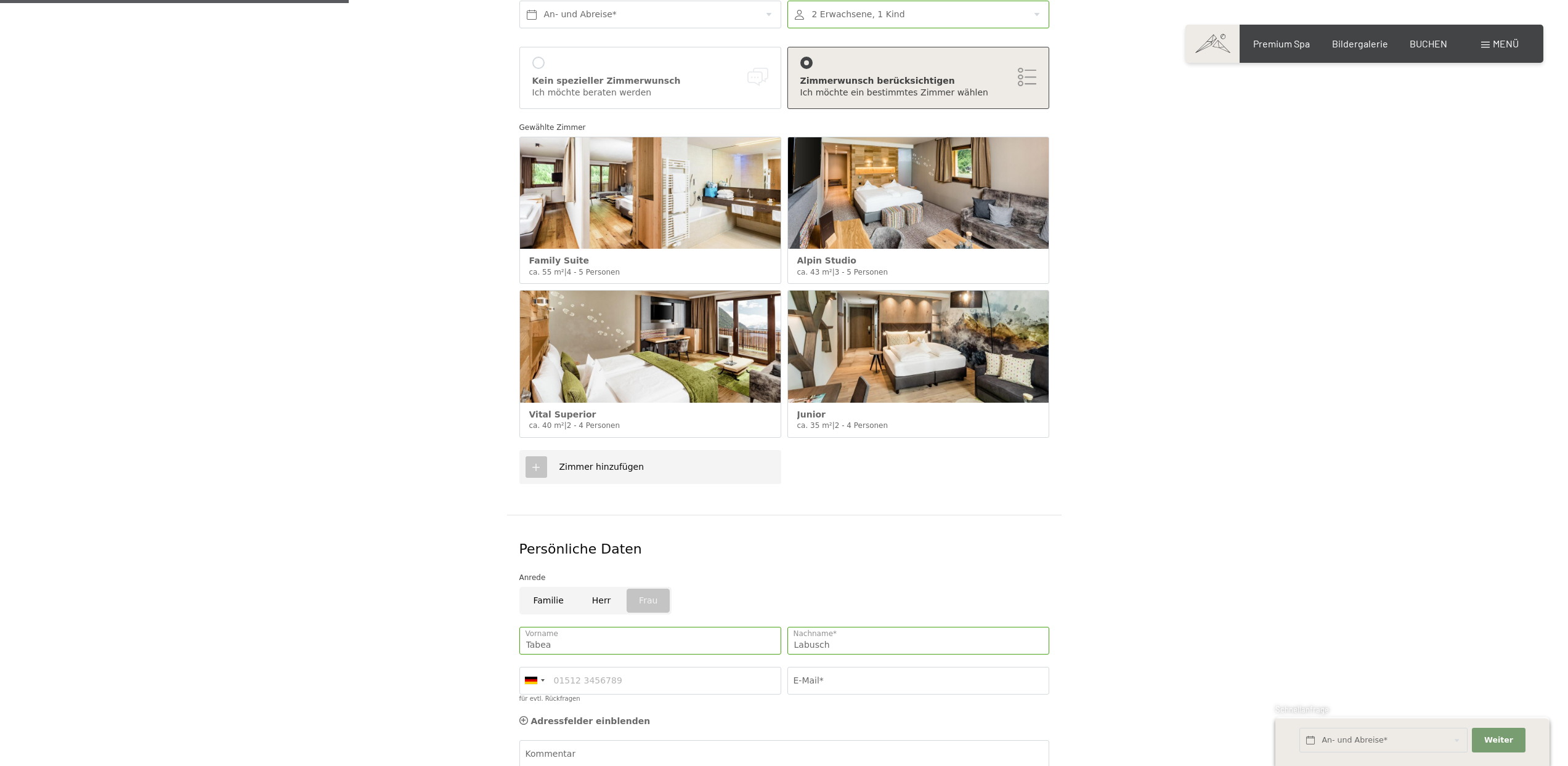
scroll to position [292, 0]
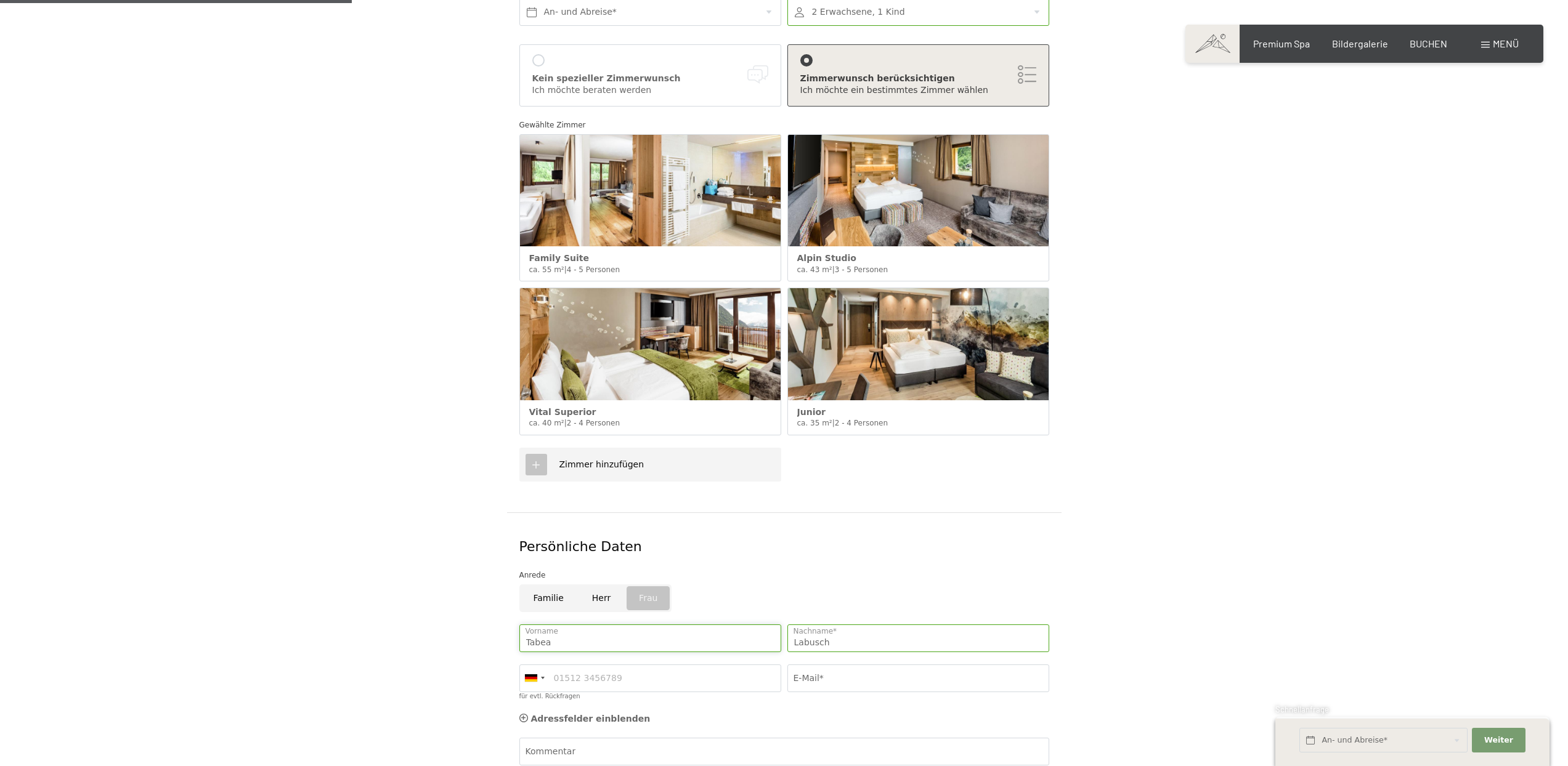
click at [592, 625] on input "Tabea" at bounding box center [650, 639] width 262 height 28
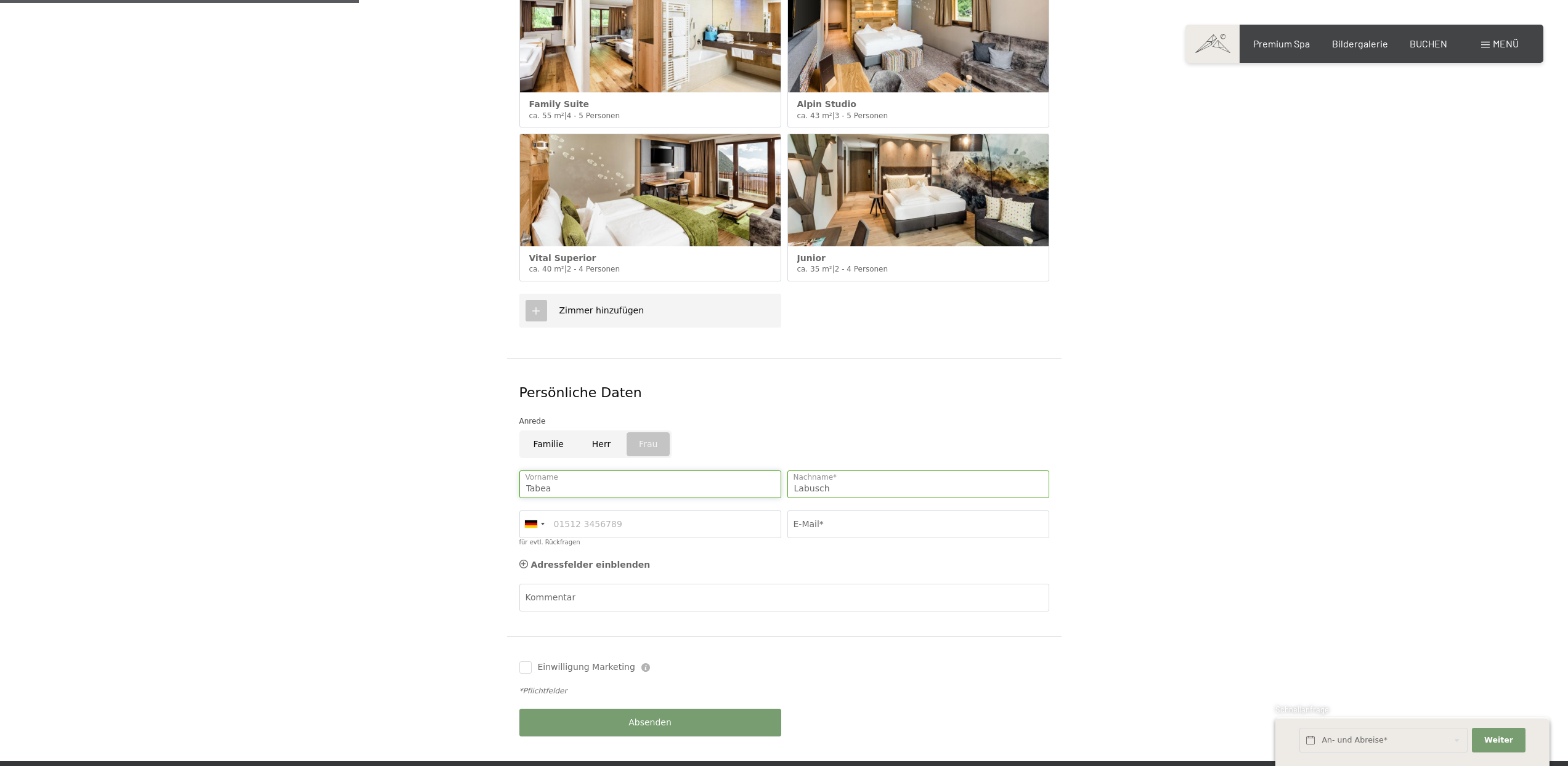
scroll to position [542, 0]
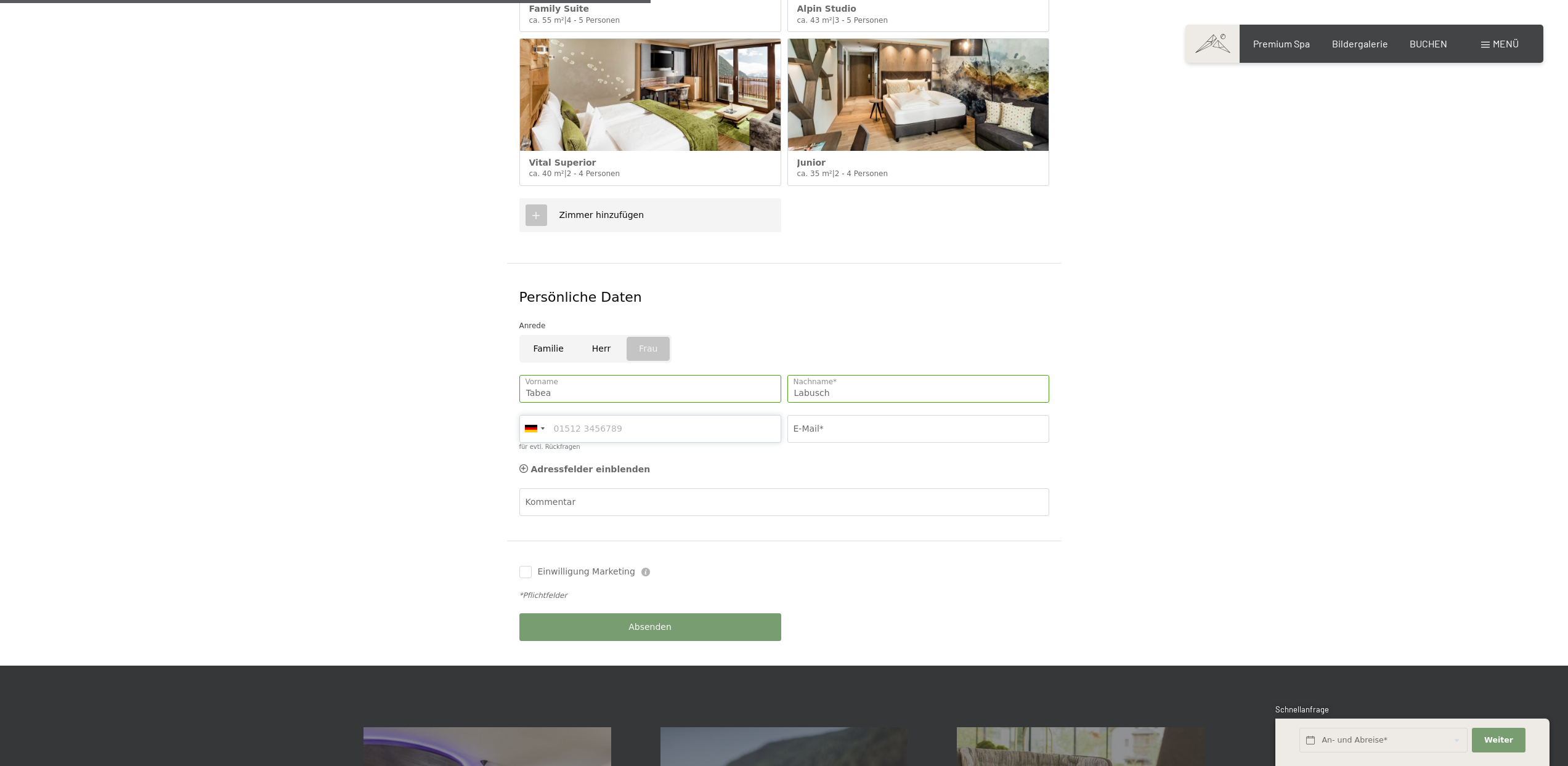
click at [599, 418] on input "für evtl. Rückfragen" at bounding box center [650, 429] width 262 height 28
type input "015755949291"
type input "k"
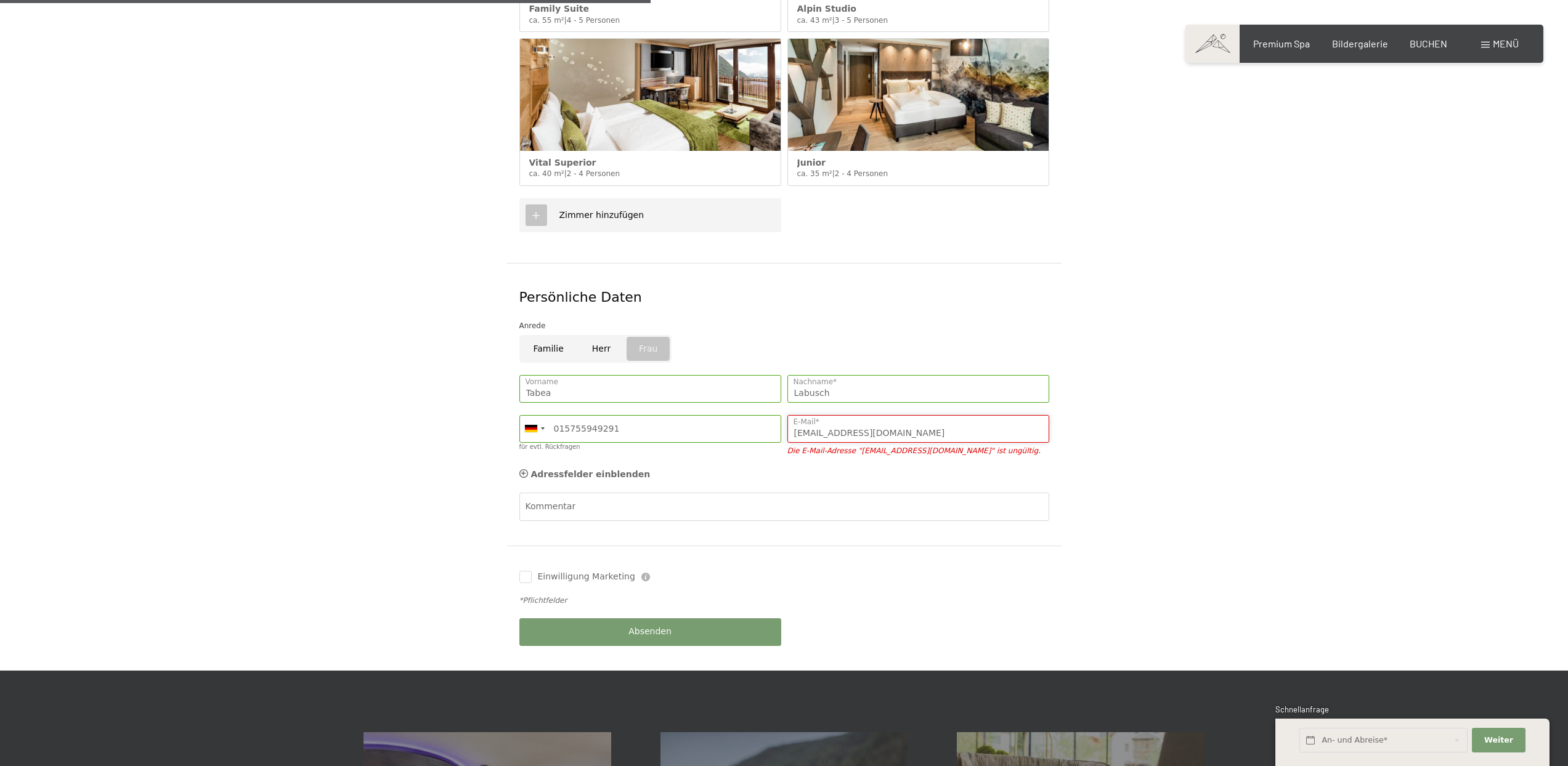
type input "tl.labusch@gmail.com"
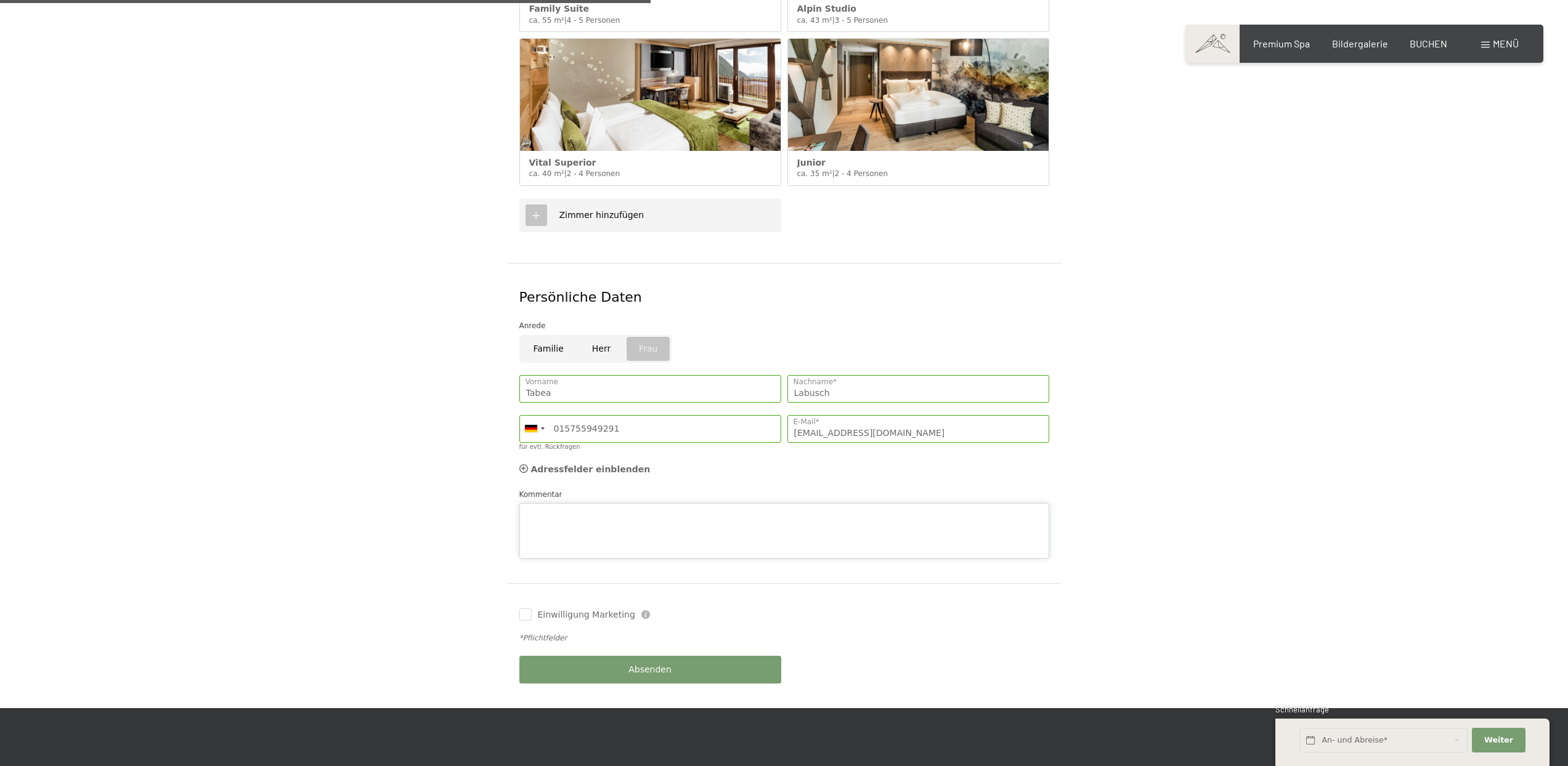
type textarea "W"
click at [583, 513] on textarea "Kommentar" at bounding box center [784, 530] width 530 height 55
click at [555, 503] on textarea "Hallo, haben Sie auch Kinderbetreuung für ein 23 Monate Kind?" at bounding box center [784, 530] width 530 height 55
drag, startPoint x: 773, startPoint y: 494, endPoint x: 797, endPoint y: 503, distance: 25.6
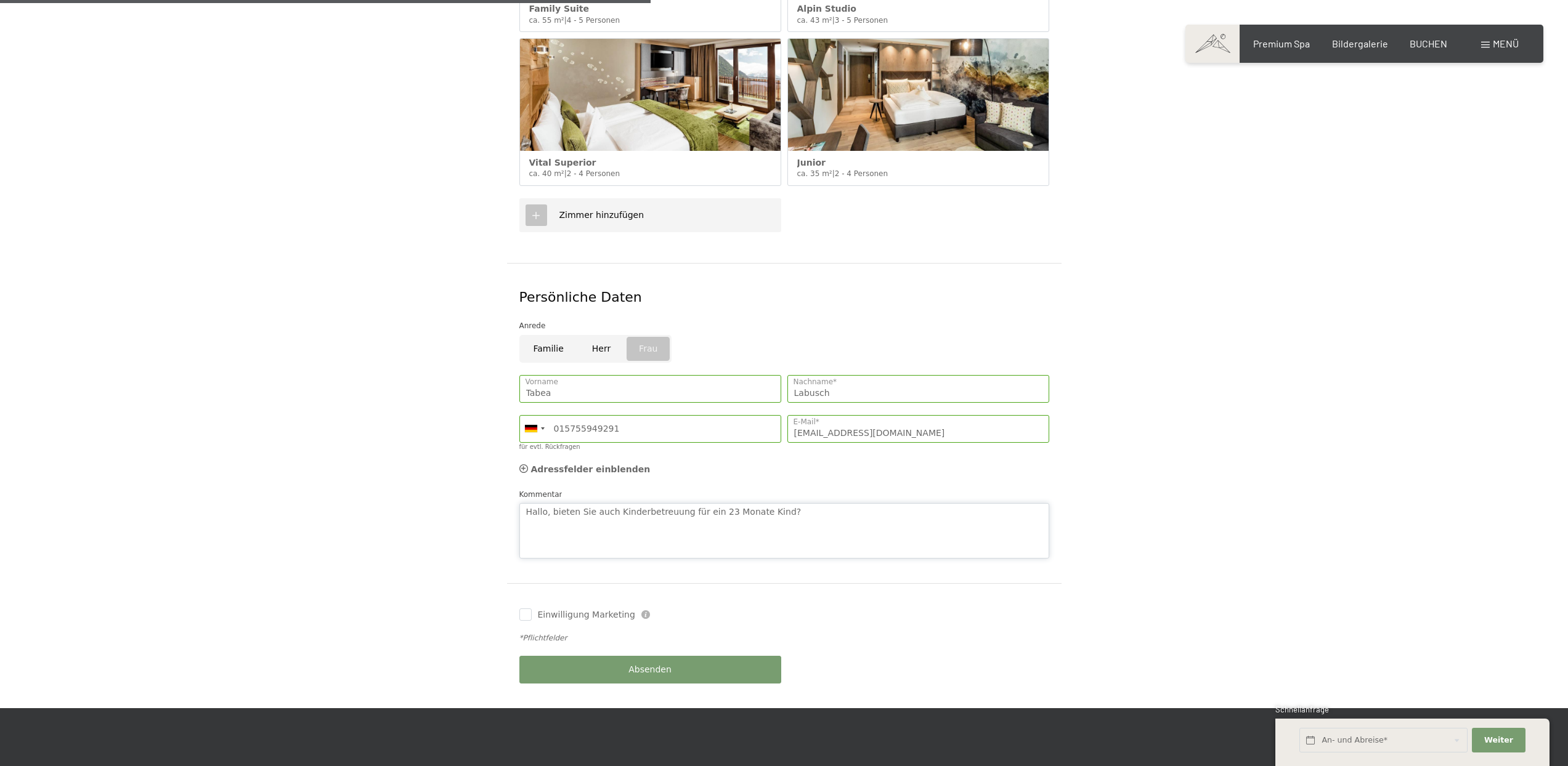
click at [773, 503] on textarea "Hallo, bieten Sie auch Kinderbetreuung für ein 23 Monate Kind?" at bounding box center [784, 530] width 530 height 55
type textarea "Hallo, bieten Sie auch Kinderbetreuung für ein 23 Monate Kind an? Wenn ja, wie …"
click at [675, 656] on button "Absenden" at bounding box center [650, 670] width 262 height 28
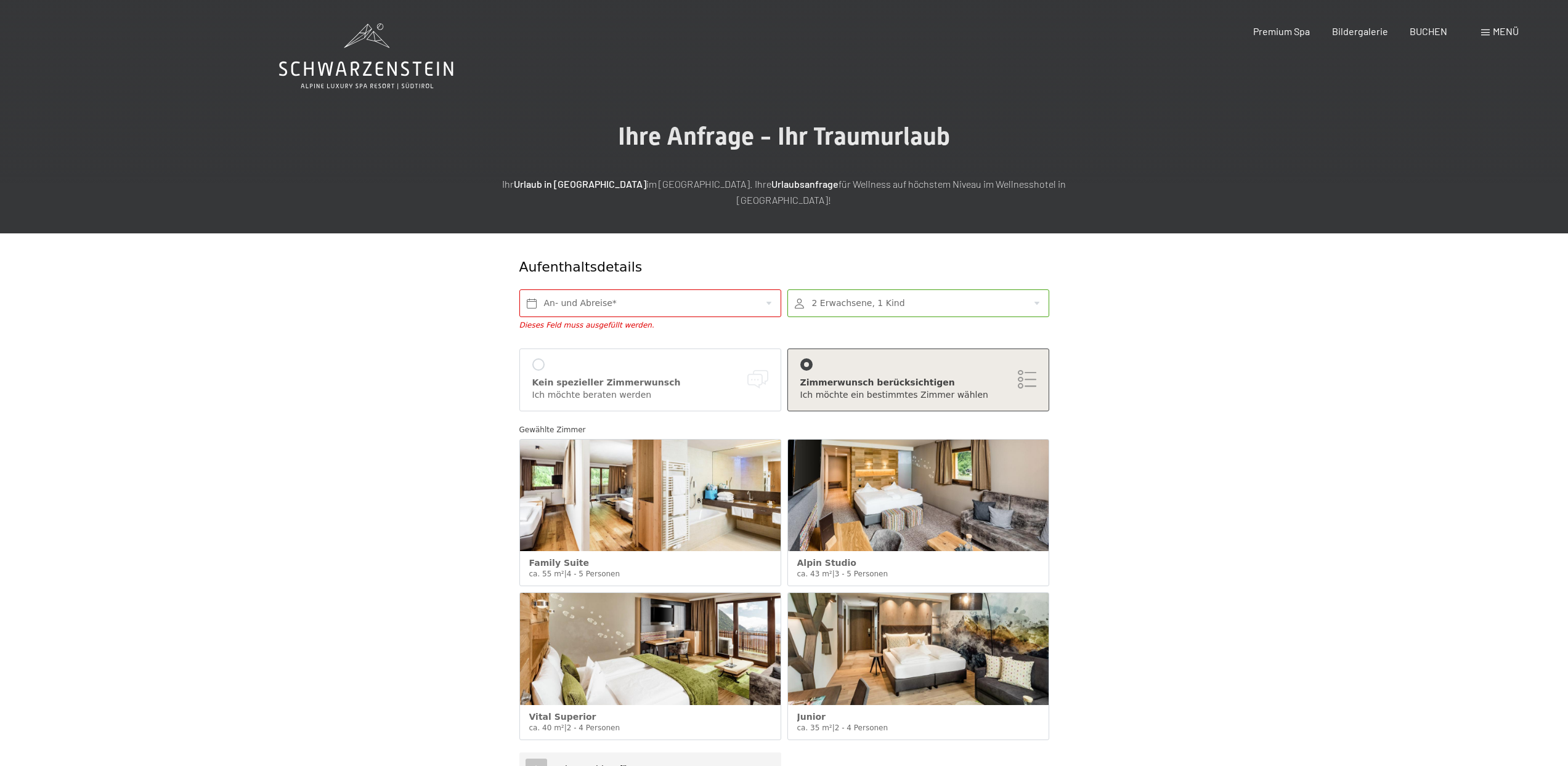
scroll to position [0, 0]
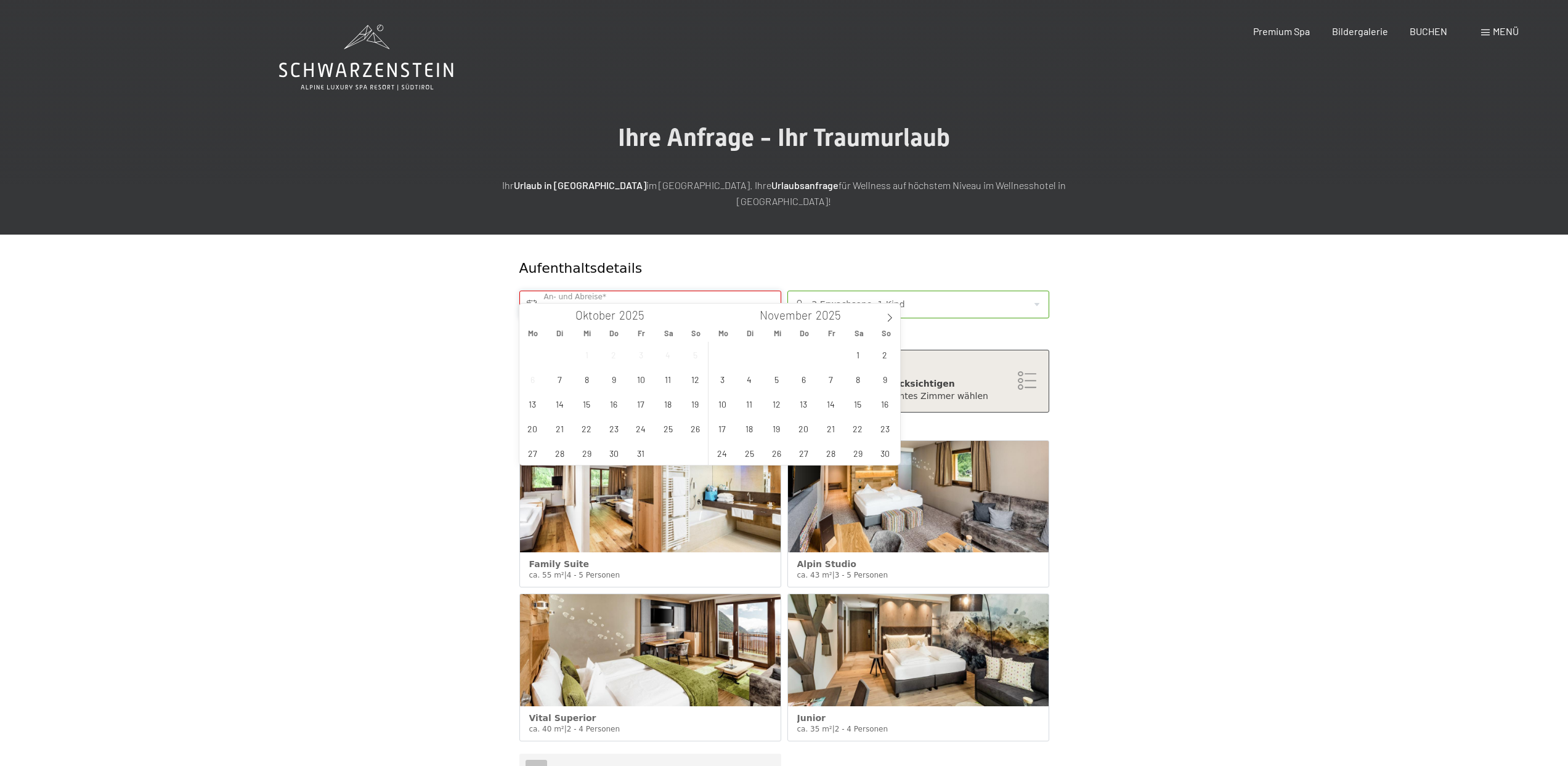
click at [661, 291] on input "text" at bounding box center [650, 305] width 262 height 28
click at [676, 404] on span "18" at bounding box center [668, 404] width 24 height 24
click at [670, 433] on span "25" at bounding box center [668, 428] width 24 height 24
type input "Sa. 18.10.2025 - Sa. 25.10.2025"
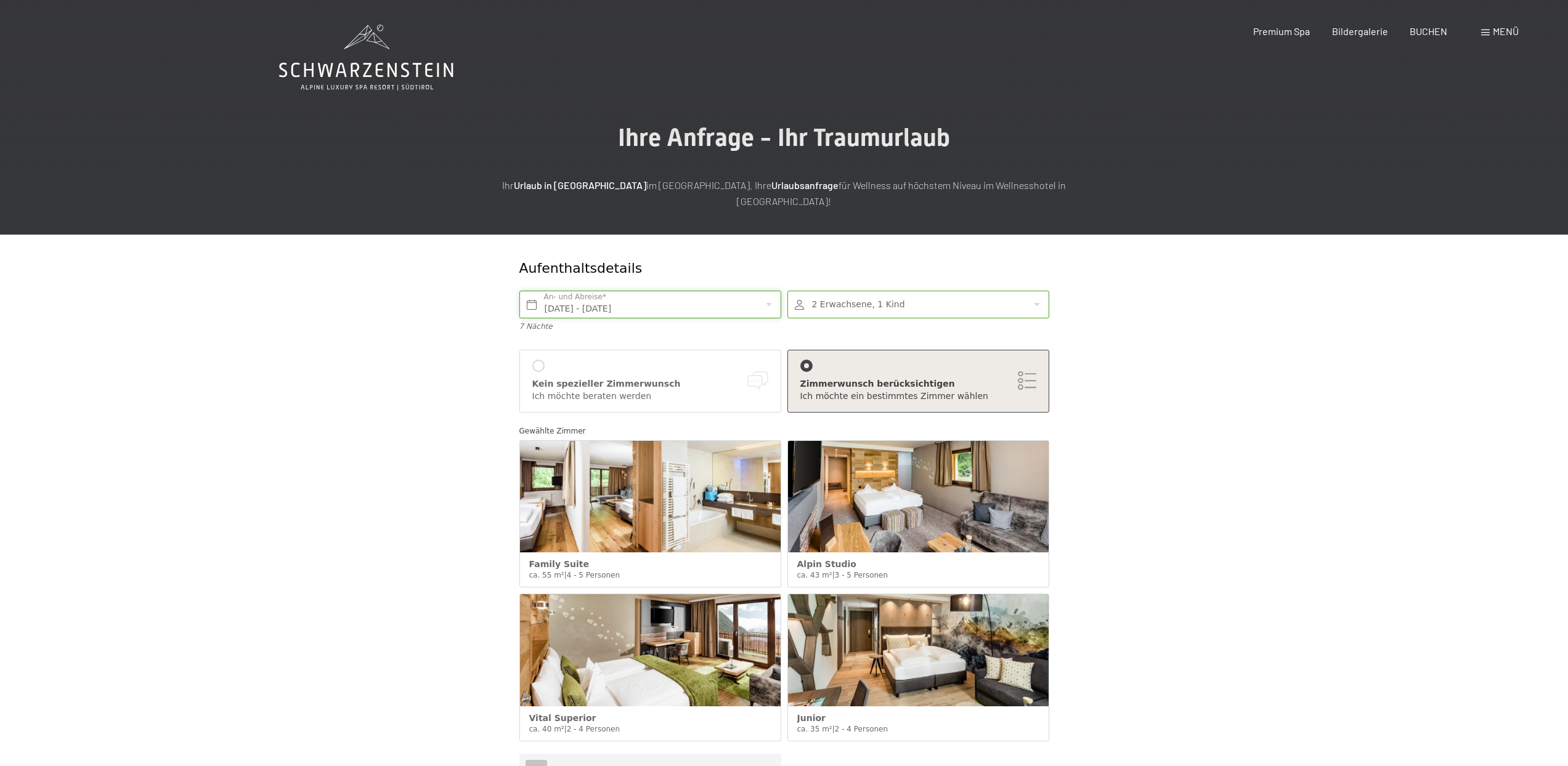
click at [709, 293] on input "Sa. 18.10.2025 - Sa. 25.10.2025" at bounding box center [650, 305] width 262 height 28
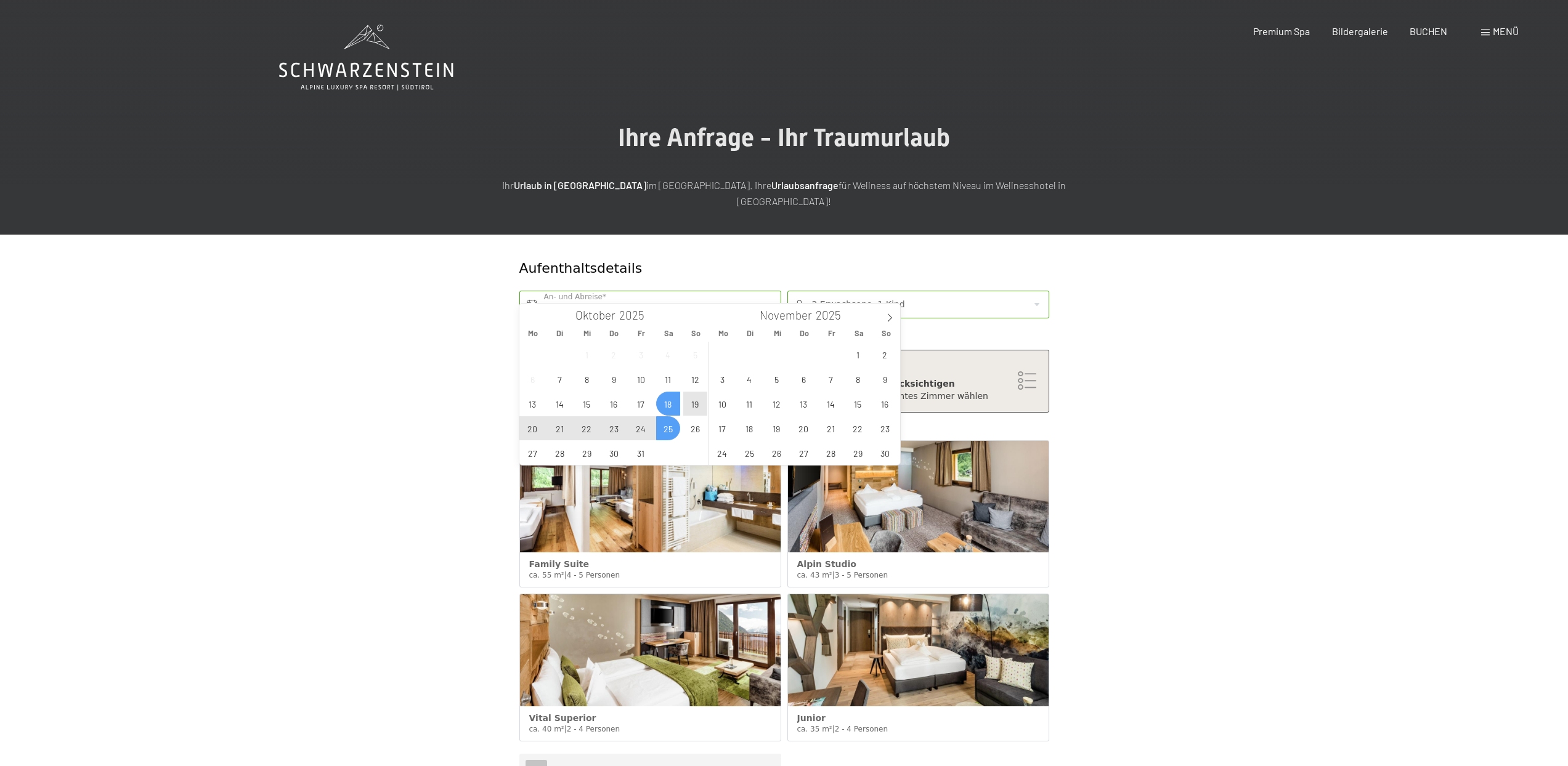
click at [1058, 254] on div "Aufenthaltsdetails Sa. 18.10.2025 - Sa. 25.10.2025 An- und Abreise* 7 Nächte 2 …" at bounding box center [784, 526] width 555 height 584
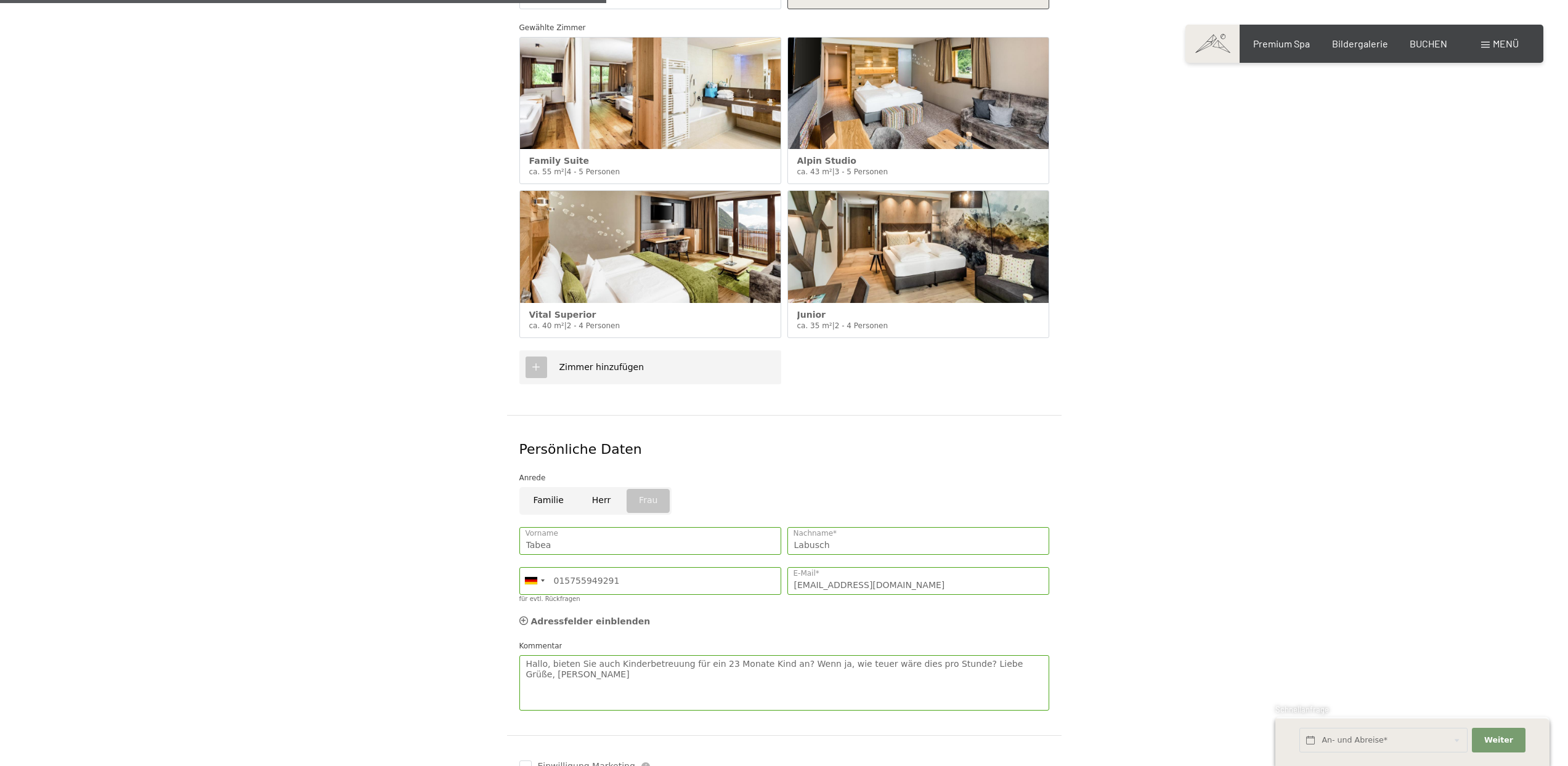
scroll to position [787, 0]
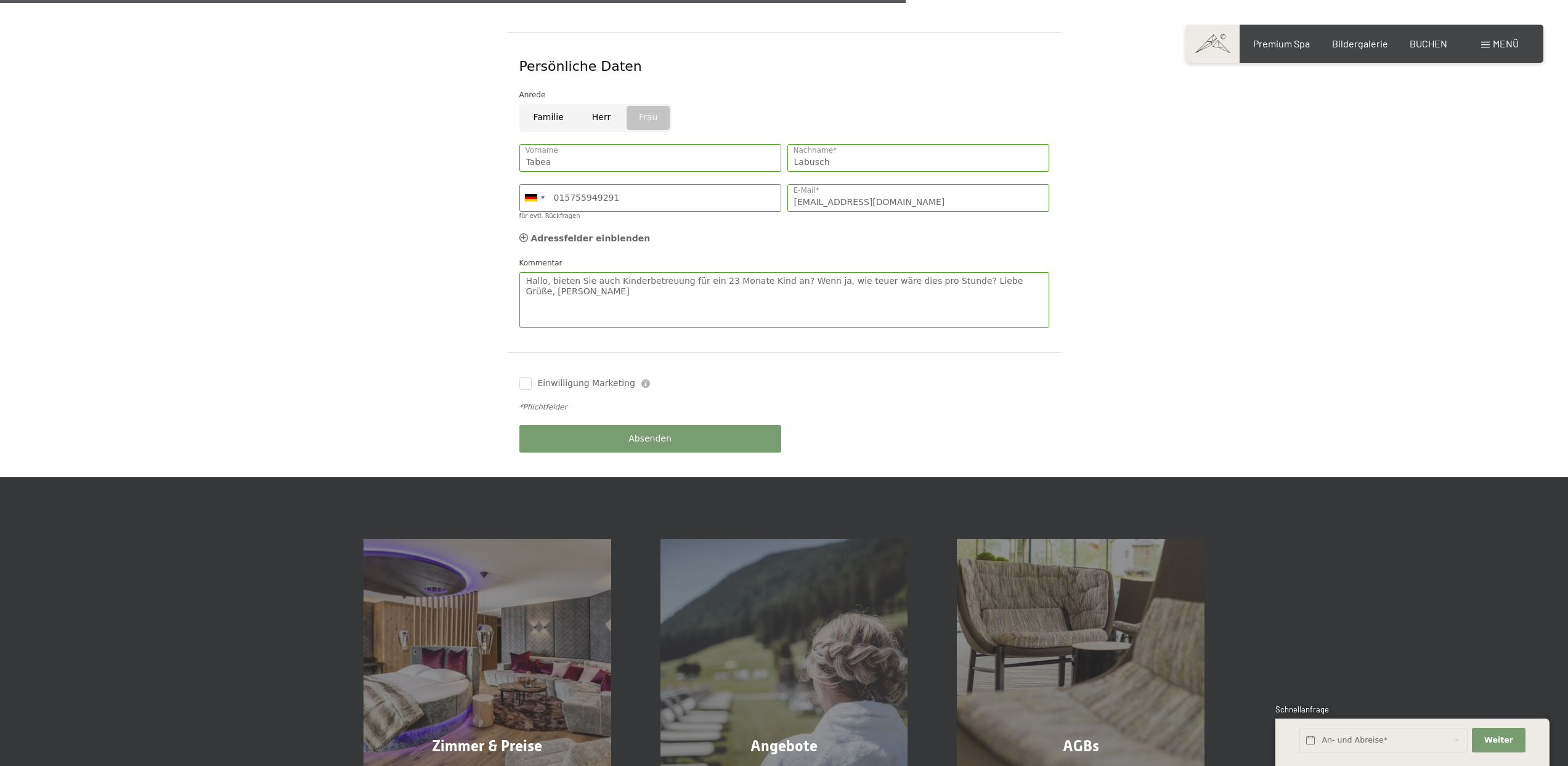
click at [716, 423] on span "Einwilligung Marketing*" at bounding box center [717, 418] width 101 height 12
click at [660, 423] on input "Einwilligung Marketing*" at bounding box center [654, 418] width 12 height 12
click at [717, 418] on span "Einwilligung Marketing*" at bounding box center [717, 418] width 101 height 12
click at [660, 418] on input "Einwilligung Marketing*" at bounding box center [654, 418] width 12 height 12
checkbox input "false"
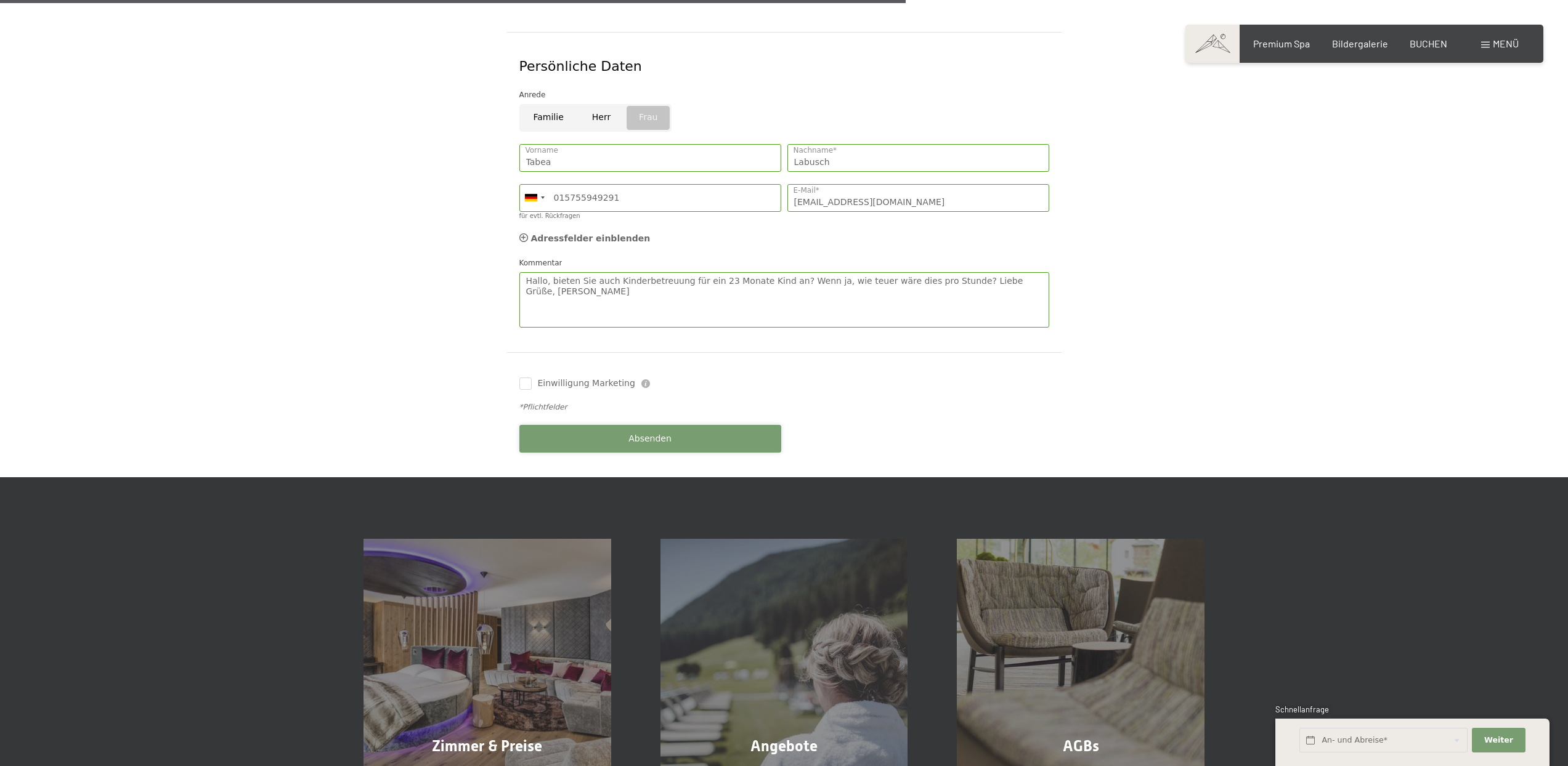
click at [713, 426] on button "Absenden" at bounding box center [650, 439] width 262 height 28
click at [558, 378] on span "Einwilligung Marketing" at bounding box center [587, 384] width 97 height 12
click at [532, 378] on input "Einwilligung Marketing" at bounding box center [525, 384] width 12 height 12
checkbox input "false"
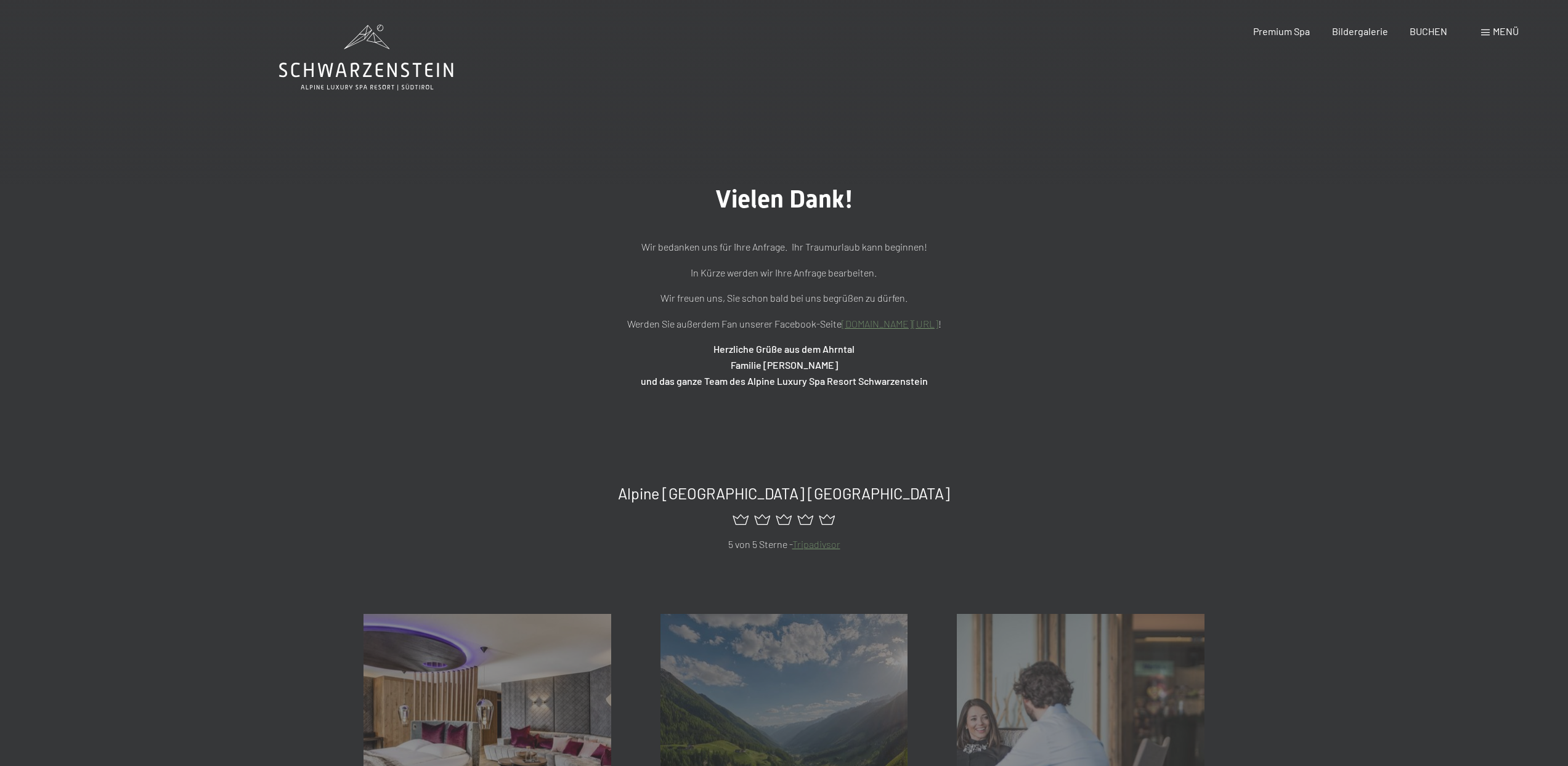
click at [378, 57] on icon at bounding box center [366, 57] width 174 height 66
